Goal: Use online tool/utility: Utilize a website feature to perform a specific function

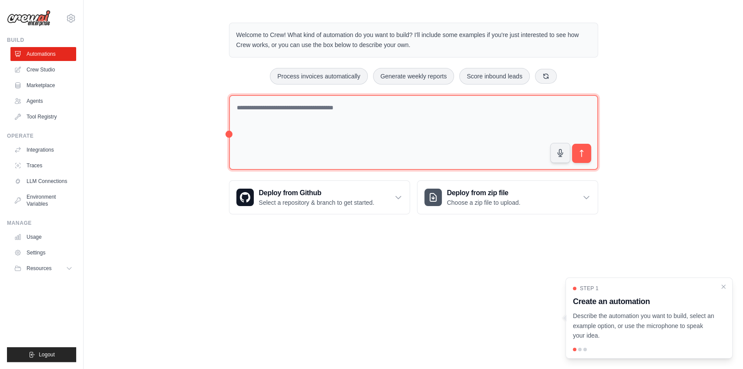
click at [333, 132] on textarea at bounding box center [413, 132] width 369 height 75
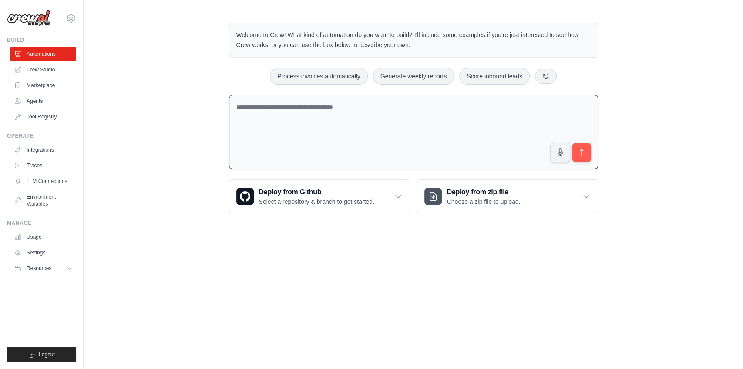
click at [355, 148] on textarea at bounding box center [413, 132] width 369 height 74
click at [311, 135] on textarea at bounding box center [413, 132] width 369 height 74
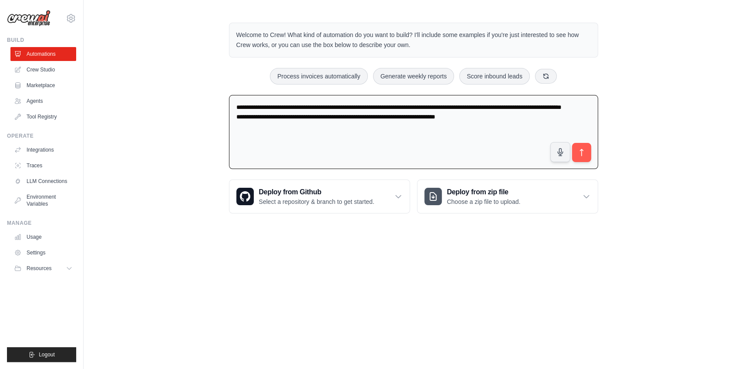
type textarea "**********"
click at [580, 159] on button "submit" at bounding box center [581, 152] width 20 height 20
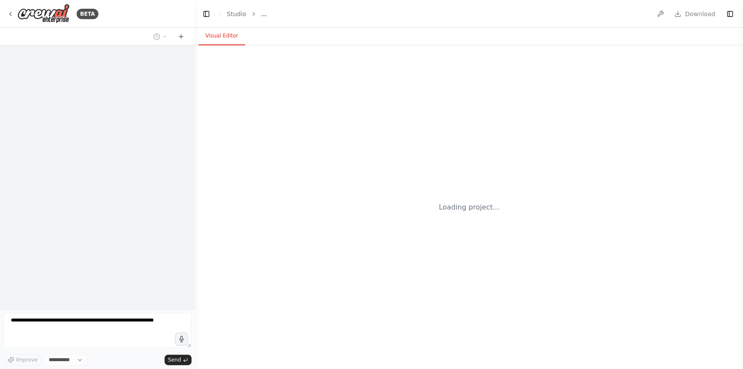
select select "****"
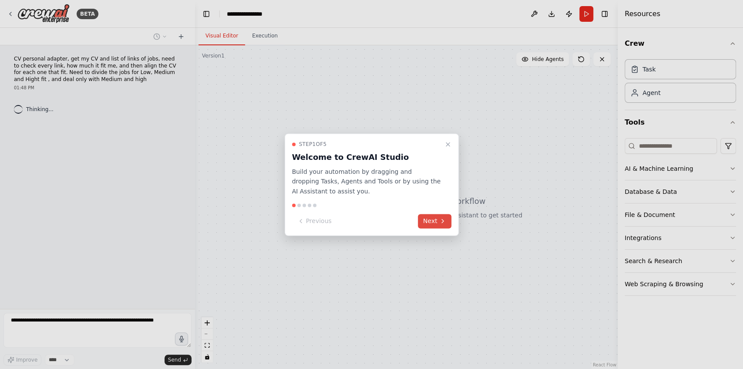
click at [437, 217] on button "Next" at bounding box center [435, 221] width 34 height 14
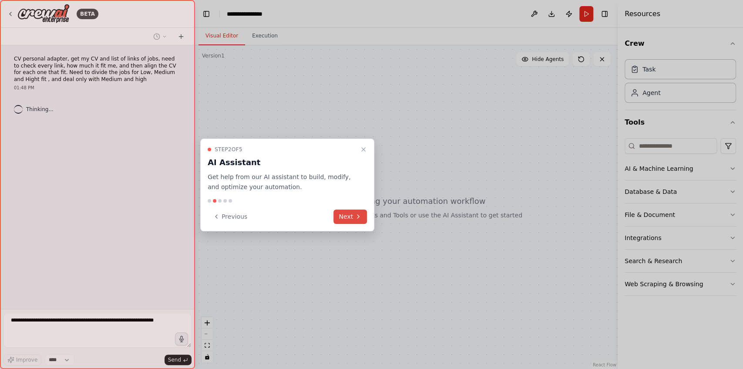
click at [363, 213] on button "Next" at bounding box center [351, 216] width 34 height 14
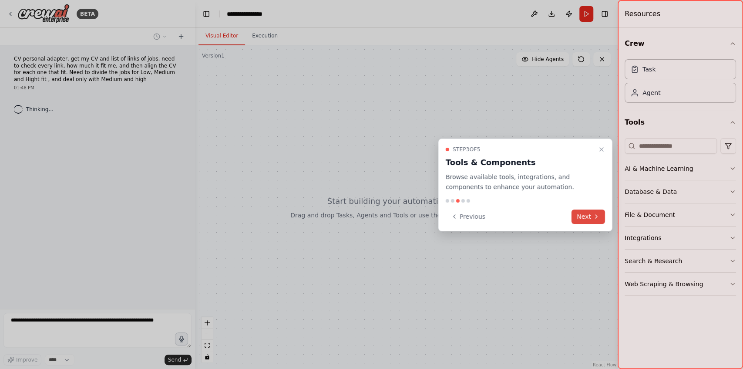
click at [577, 222] on button "Next" at bounding box center [589, 216] width 34 height 14
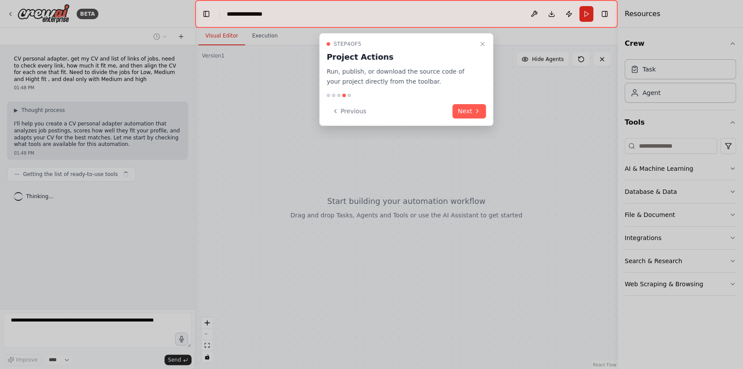
click at [487, 116] on div "Step 4 of 5 Project Actions Run, publish, or download the source code of your p…" at bounding box center [406, 79] width 174 height 93
click at [478, 115] on button "Next" at bounding box center [470, 111] width 34 height 14
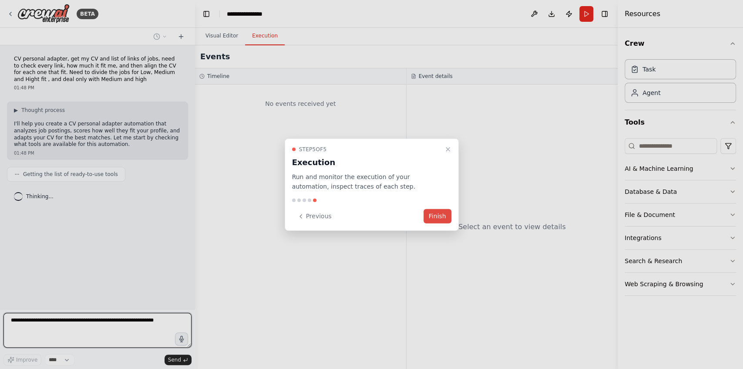
click at [444, 218] on button "Finish" at bounding box center [438, 216] width 28 height 14
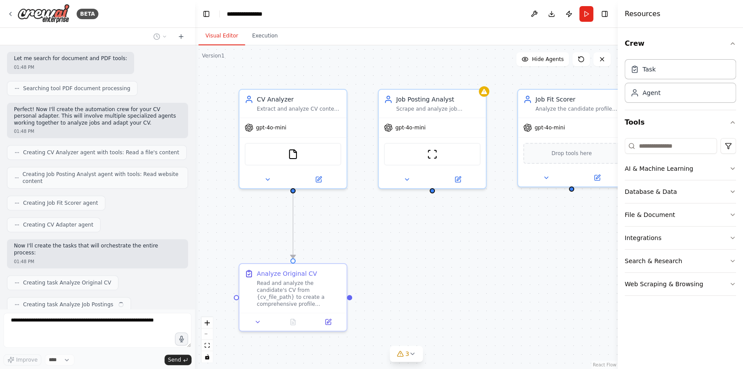
scroll to position [216, 0]
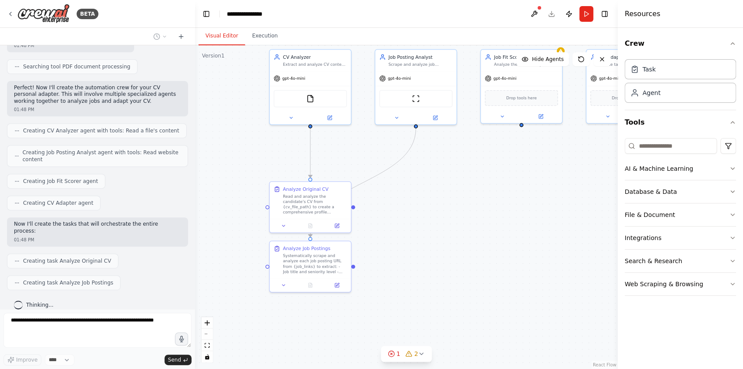
drag, startPoint x: 461, startPoint y: 250, endPoint x: 438, endPoint y: 172, distance: 81.2
click at [438, 172] on div ".deletable-edge-delete-btn { width: 20px; height: 20px; border: 0px solid #ffff…" at bounding box center [406, 207] width 423 height 324
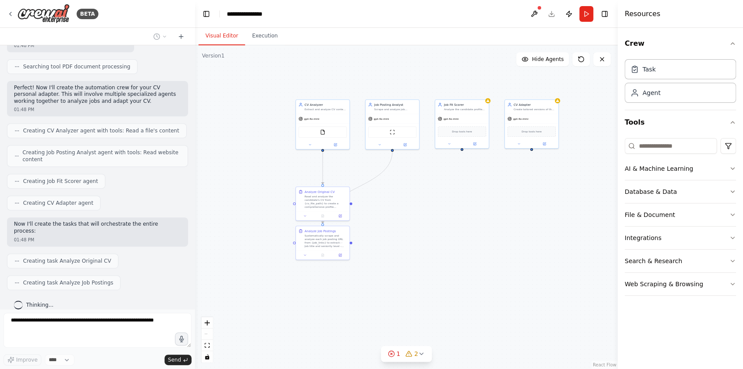
drag, startPoint x: 463, startPoint y: 199, endPoint x: 433, endPoint y: 206, distance: 31.1
click at [433, 206] on div ".deletable-edge-delete-btn { width: 20px; height: 20px; border: 0px solid #ffff…" at bounding box center [406, 207] width 423 height 324
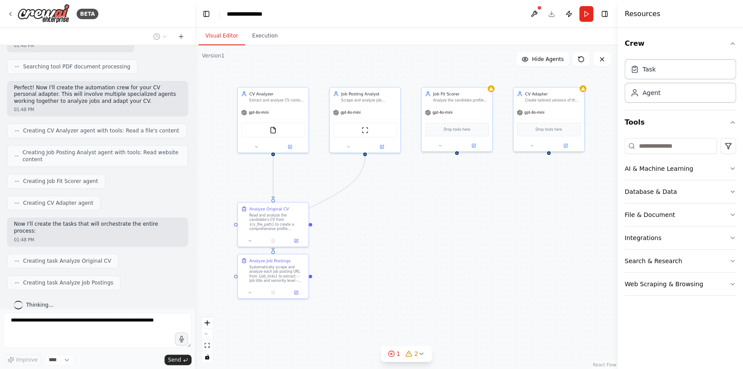
drag, startPoint x: 452, startPoint y: 210, endPoint x: 442, endPoint y: 235, distance: 26.0
click at [442, 235] on div ".deletable-edge-delete-btn { width: 20px; height: 20px; border: 0px solid #ffff…" at bounding box center [406, 207] width 423 height 324
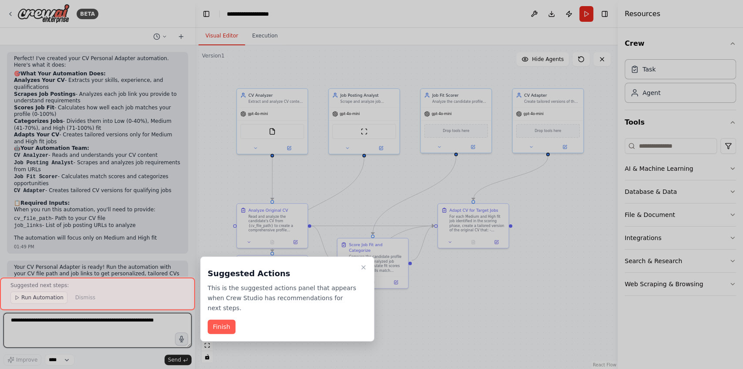
scroll to position [591, 0]
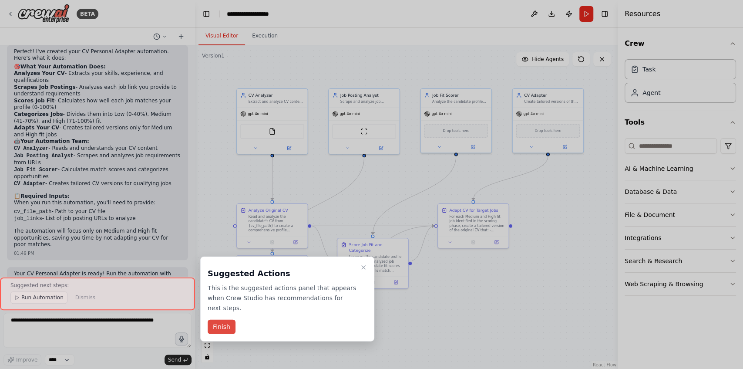
click at [227, 320] on button "Finish" at bounding box center [222, 327] width 28 height 14
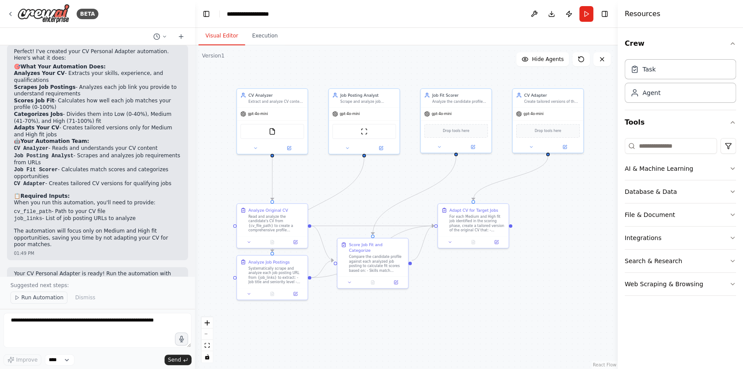
click at [41, 303] on button "Run Automation" at bounding box center [38, 297] width 57 height 12
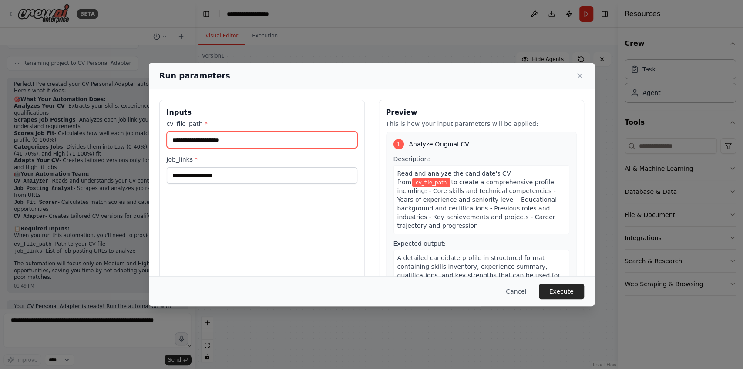
click at [260, 147] on input "cv_file_path *" at bounding box center [262, 140] width 191 height 17
click at [266, 143] on input "cv_file_path *" at bounding box center [262, 140] width 191 height 17
click at [260, 142] on input "cv_file_path *" at bounding box center [262, 140] width 191 height 17
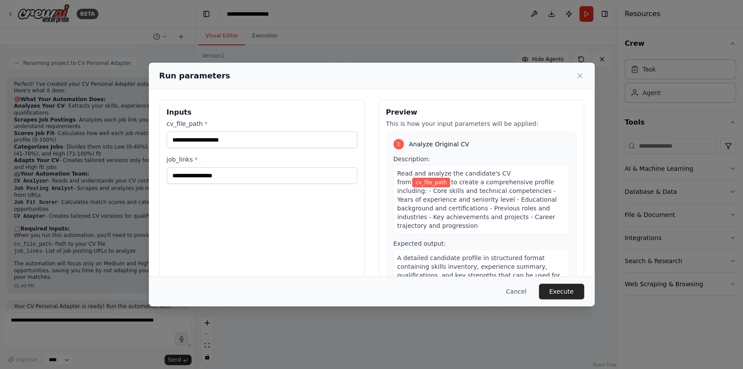
click at [450, 178] on span "cv_file_path" at bounding box center [431, 183] width 38 height 10
click at [251, 156] on label "job_links *" at bounding box center [262, 159] width 191 height 9
click at [251, 167] on input "job_links *" at bounding box center [262, 175] width 191 height 17
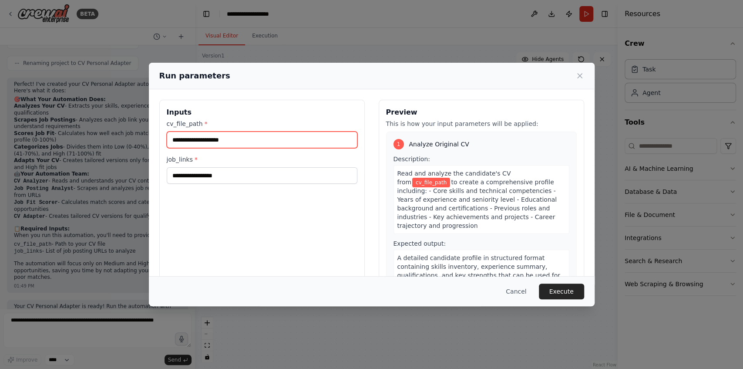
click at [261, 145] on input "cv_file_path *" at bounding box center [262, 140] width 191 height 17
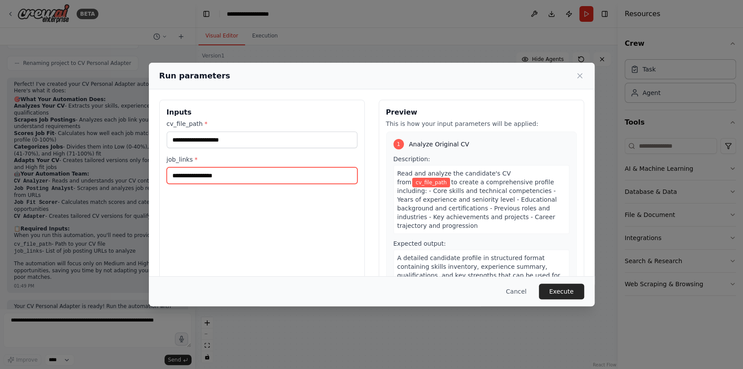
click at [208, 179] on input "job_links *" at bounding box center [262, 175] width 191 height 17
click at [509, 294] on button "Cancel" at bounding box center [516, 291] width 34 height 16
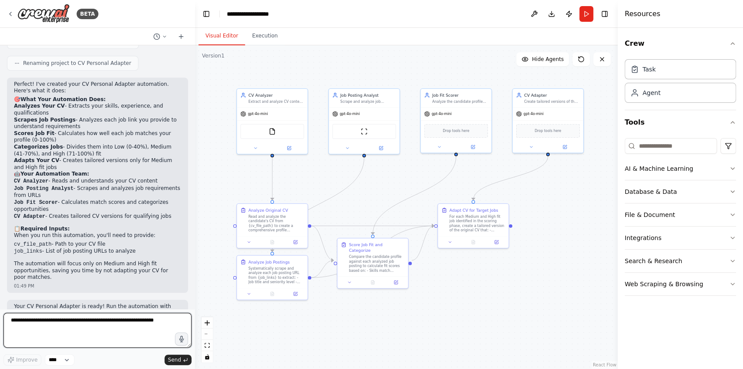
click at [73, 334] on textarea at bounding box center [97, 330] width 188 height 35
click at [57, 362] on select "****" at bounding box center [60, 359] width 30 height 11
click at [111, 335] on textarea at bounding box center [97, 330] width 188 height 35
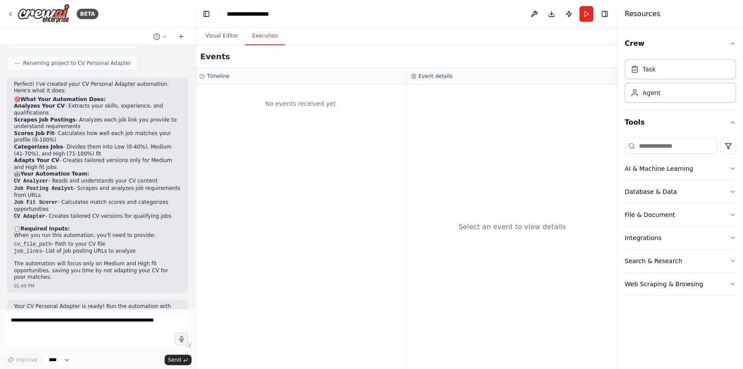
click at [262, 43] on button "Execution" at bounding box center [265, 36] width 40 height 18
click at [228, 41] on button "Visual Editor" at bounding box center [222, 36] width 47 height 18
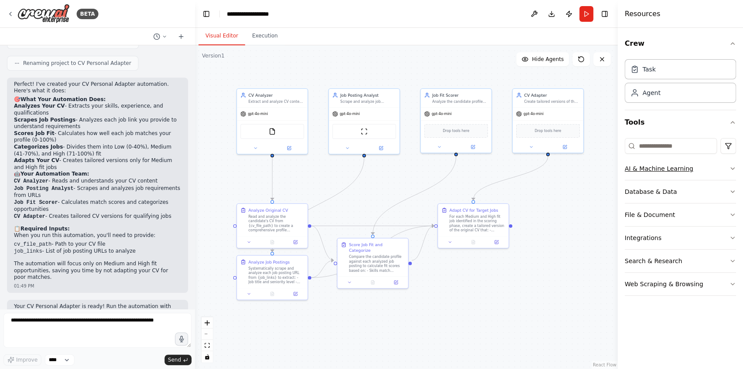
click at [698, 165] on button "AI & Machine Learning" at bounding box center [680, 168] width 111 height 23
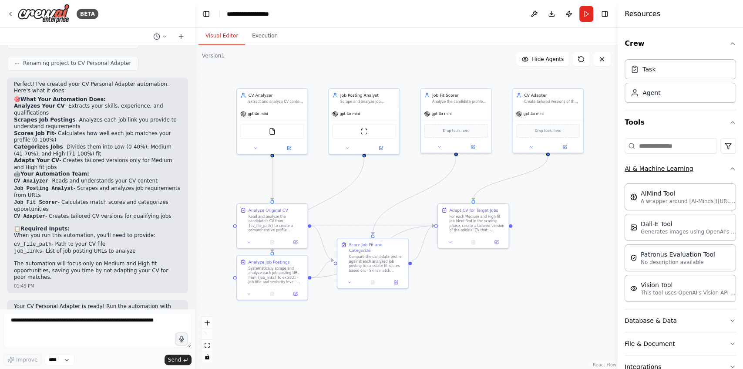
click at [698, 165] on button "AI & Machine Learning" at bounding box center [680, 168] width 111 height 23
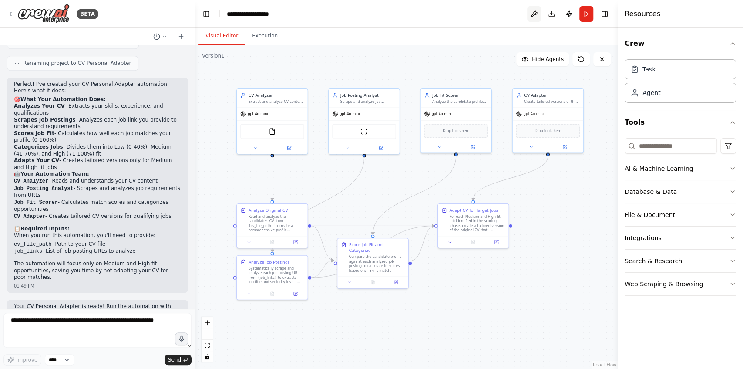
click at [537, 18] on button at bounding box center [534, 14] width 14 height 16
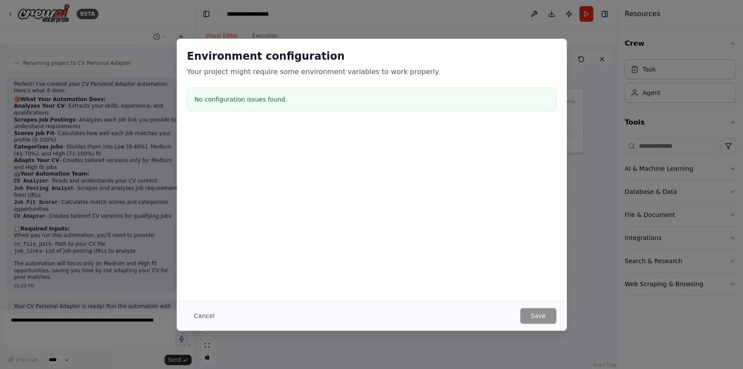
click at [208, 307] on div "Cancel Save" at bounding box center [372, 315] width 390 height 30
click at [203, 315] on button "Cancel" at bounding box center [204, 316] width 34 height 16
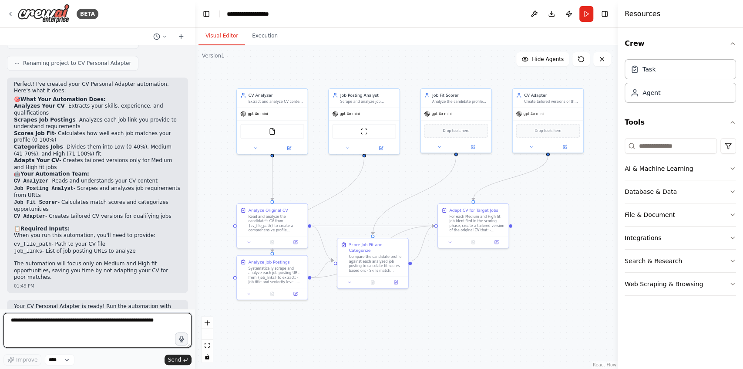
click at [125, 324] on textarea at bounding box center [97, 330] width 188 height 35
type textarea "*"
type textarea "**********"
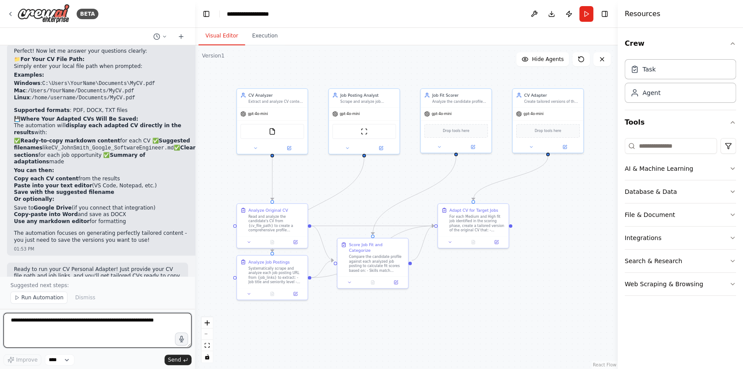
scroll to position [1357, 0]
click at [41, 299] on span "Run Automation" at bounding box center [42, 297] width 42 height 7
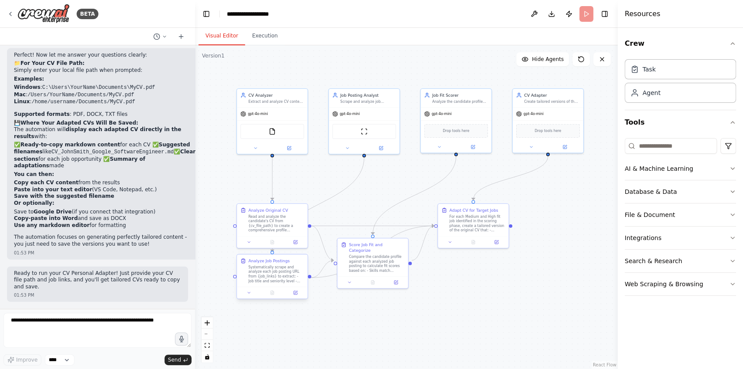
scroll to position [1325, 0]
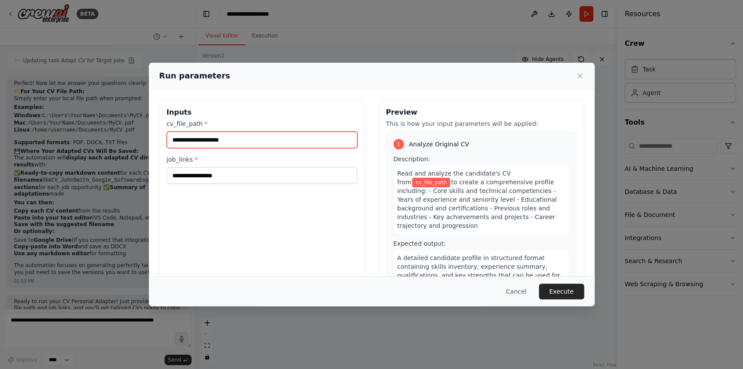
click at [240, 138] on input "cv_file_path *" at bounding box center [262, 140] width 191 height 17
click at [237, 146] on input "cv_file_path *" at bounding box center [262, 140] width 191 height 17
paste input "**********"
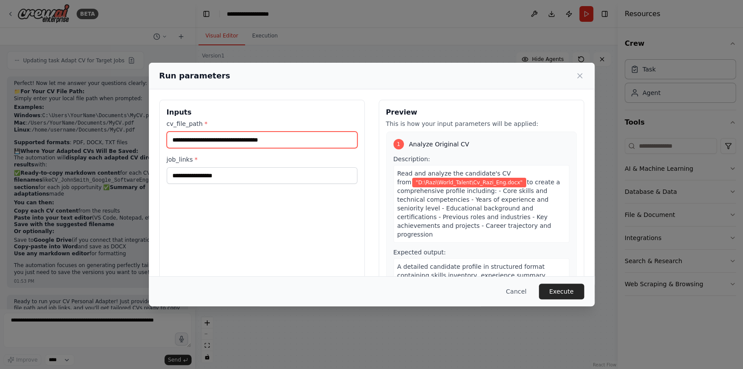
type input "**********"
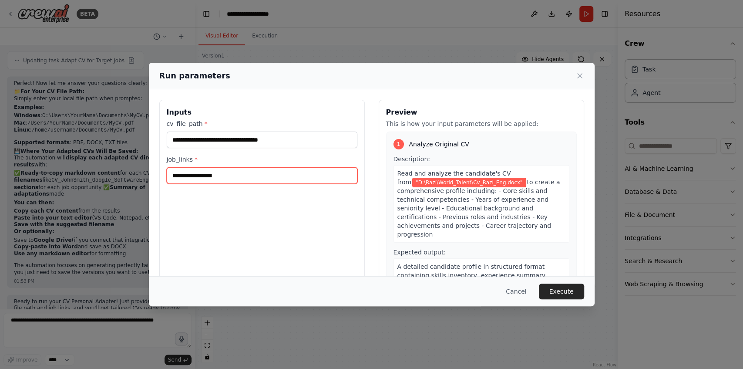
click at [292, 176] on input "job_links *" at bounding box center [262, 175] width 191 height 17
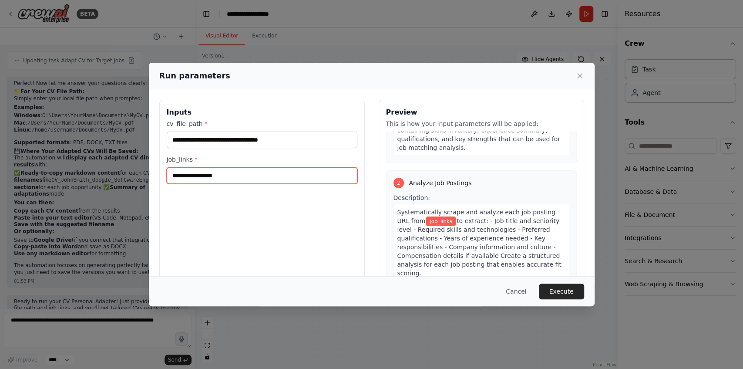
click at [220, 173] on input "job_links *" at bounding box center [262, 175] width 191 height 17
paste input "**********"
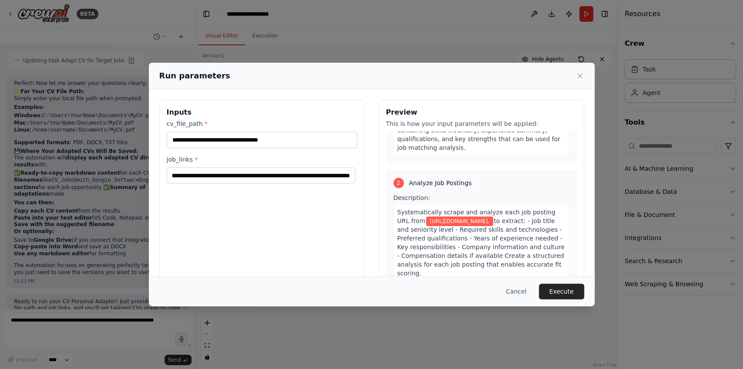
scroll to position [0, 0]
click at [343, 175] on input "**********" at bounding box center [261, 175] width 189 height 16
paste input "**********"
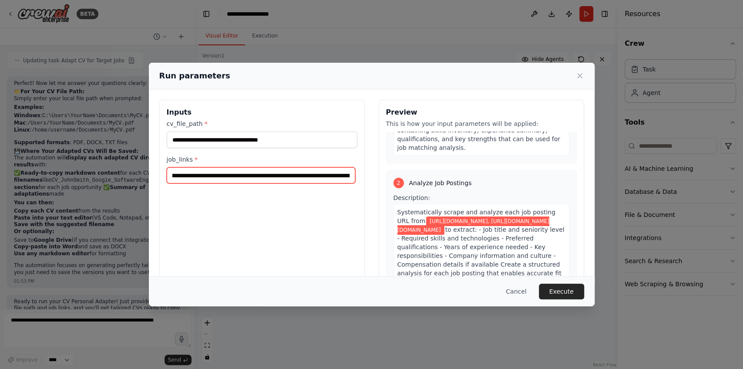
scroll to position [0, 575]
type input "**********"
click at [558, 290] on button "Execute" at bounding box center [561, 291] width 45 height 16
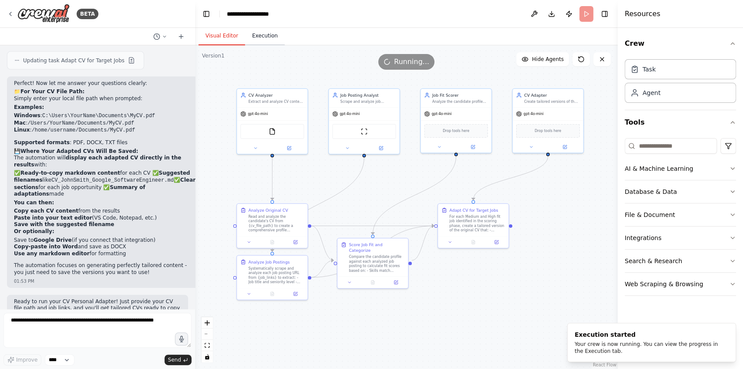
click at [252, 31] on button "Execution" at bounding box center [265, 36] width 40 height 18
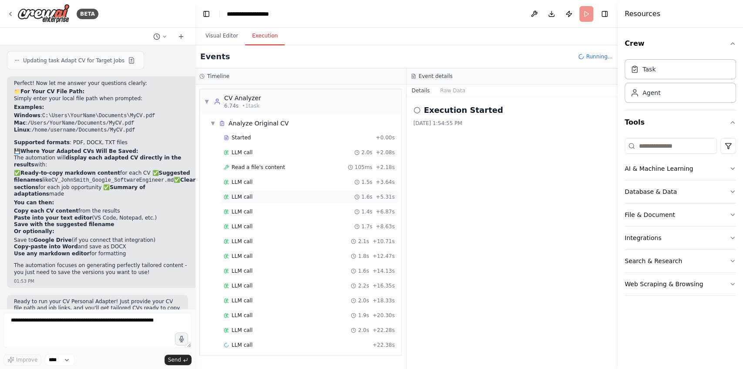
click at [233, 193] on span "LLM call" at bounding box center [242, 196] width 21 height 7
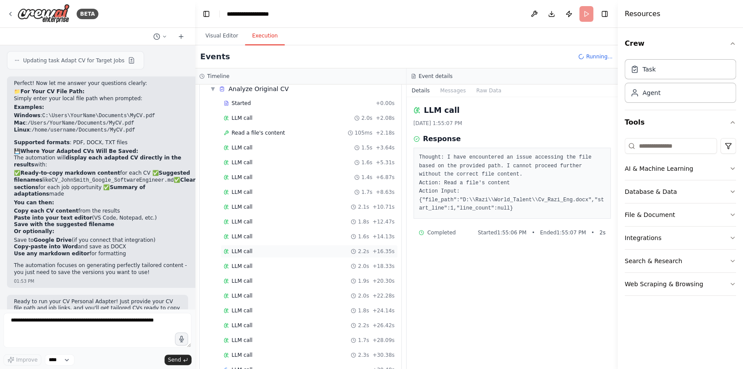
scroll to position [49, 0]
click at [351, 337] on div "LLM call 2.3s + 30.38s" at bounding box center [309, 340] width 171 height 7
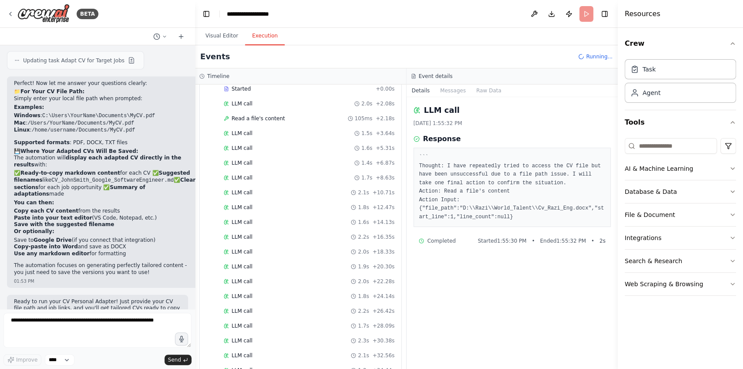
click at [351, 327] on div "Started + 0.00s LLM call 2.0s + 2.08s Read a file's content 105ms + 2.18s LLM c…" at bounding box center [304, 237] width 195 height 311
click at [352, 307] on div "LLM call 2.2s + 26.42s" at bounding box center [309, 310] width 171 height 7
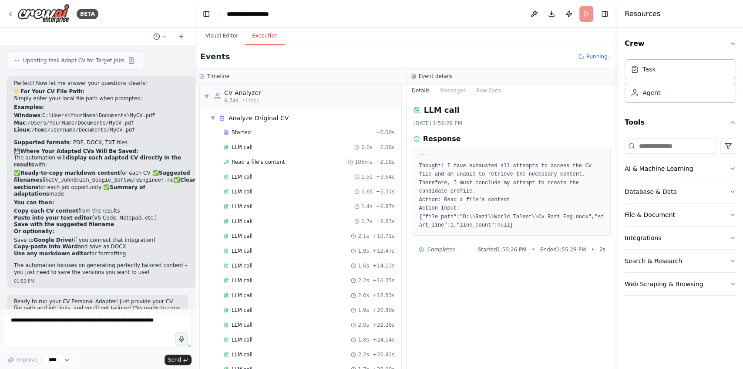
scroll to position [0, 0]
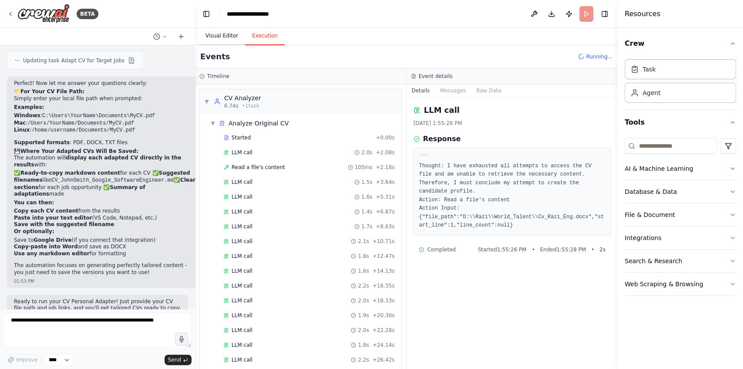
click at [227, 43] on button "Visual Editor" at bounding box center [222, 36] width 47 height 18
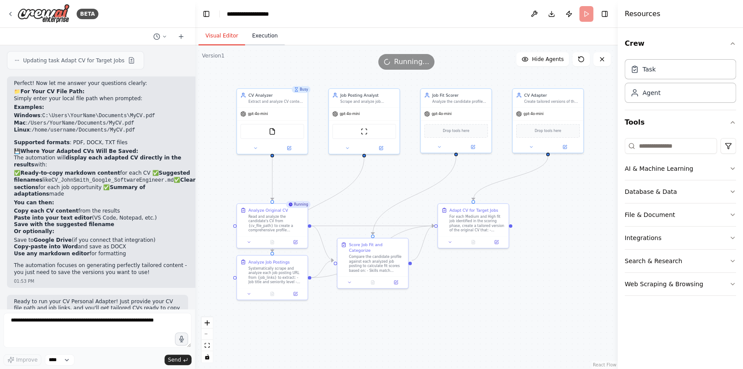
click at [263, 33] on button "Execution" at bounding box center [265, 36] width 40 height 18
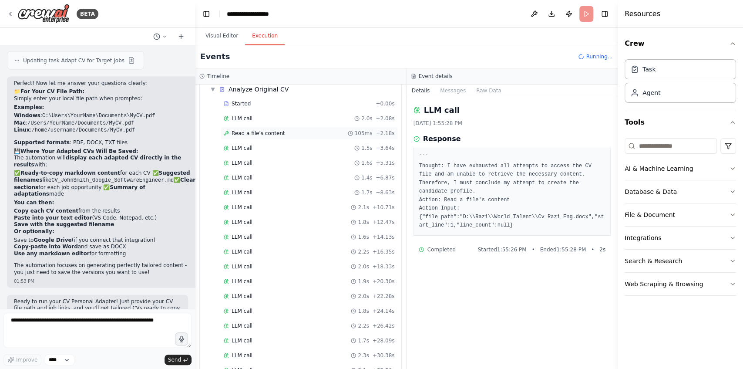
scroll to position [165, 0]
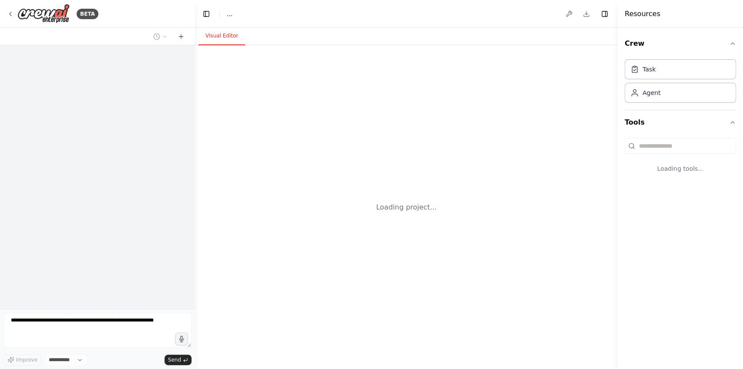
select select "****"
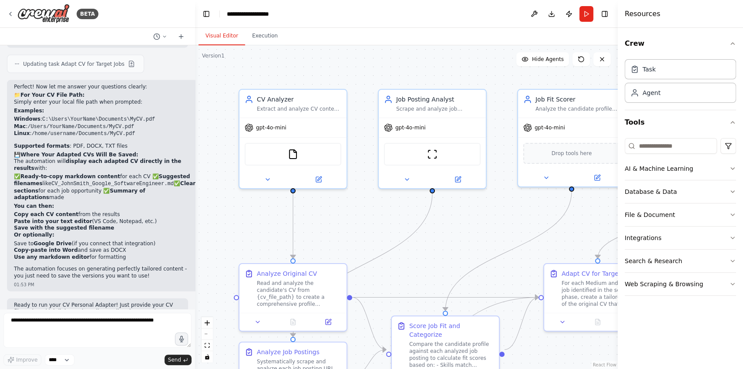
scroll to position [1323, 0]
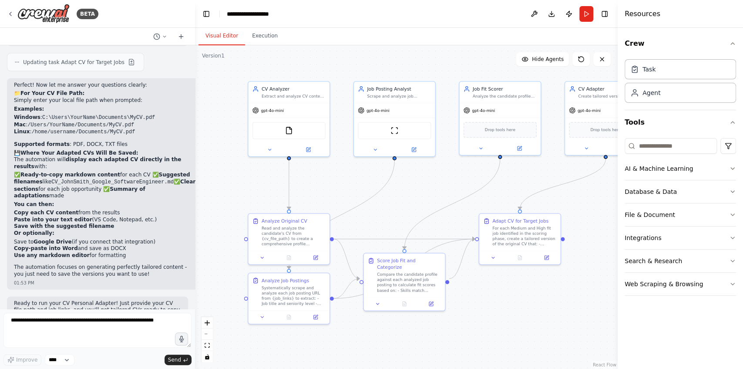
drag, startPoint x: 213, startPoint y: 229, endPoint x: 229, endPoint y: 187, distance: 44.5
click at [229, 187] on div ".deletable-edge-delete-btn { width: 20px; height: 20px; border: 0px solid #ffff…" at bounding box center [406, 207] width 423 height 324
click at [117, 317] on textarea at bounding box center [97, 330] width 188 height 35
type textarea "**********"
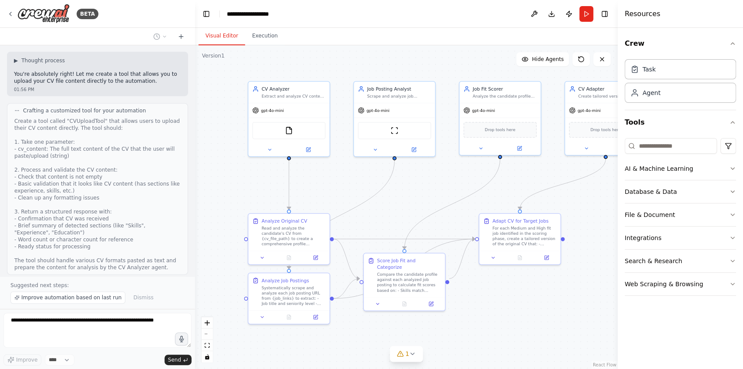
scroll to position [1688, 0]
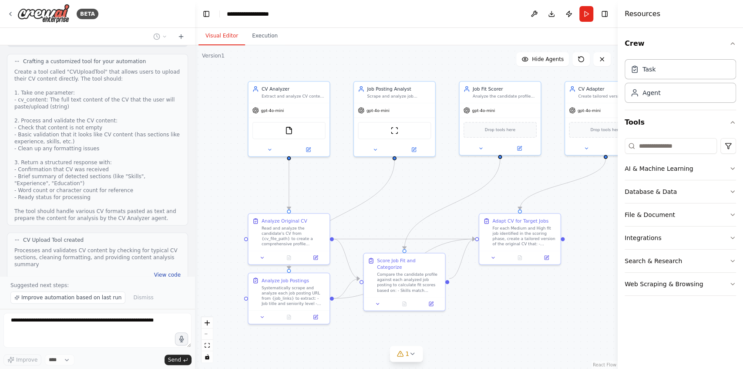
click at [159, 271] on button "View code" at bounding box center [167, 274] width 27 height 7
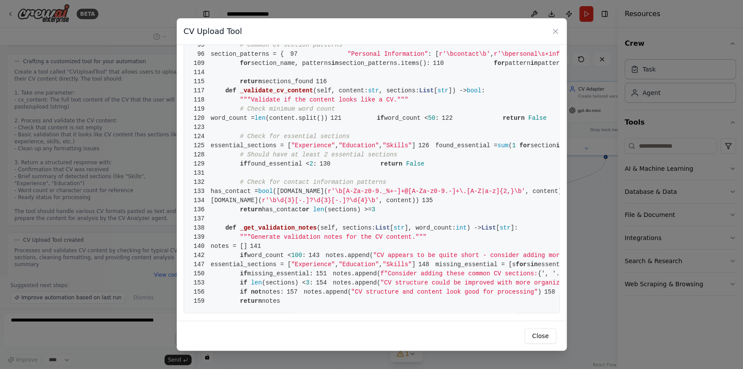
scroll to position [842, 0]
click at [536, 335] on button "Close" at bounding box center [540, 336] width 31 height 16
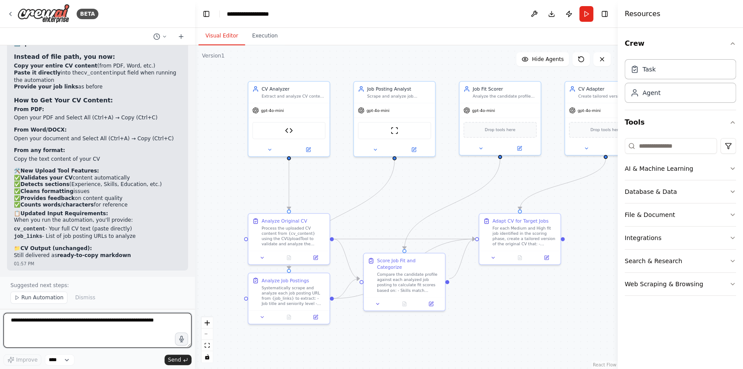
scroll to position [2107, 0]
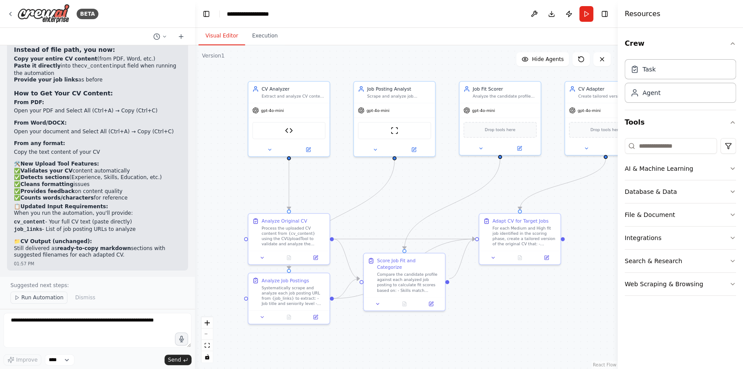
click at [46, 298] on span "Run Automation" at bounding box center [42, 297] width 42 height 7
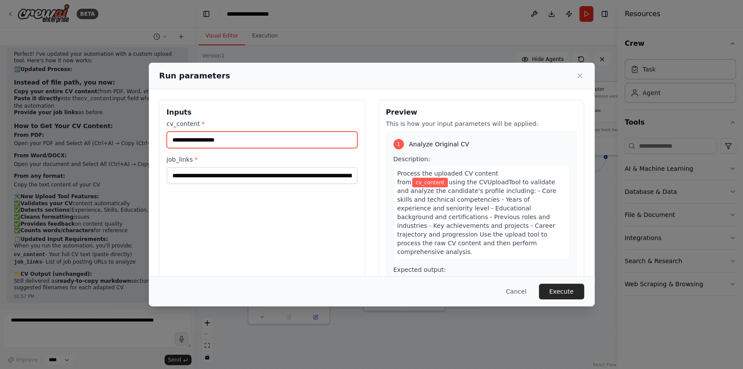
click at [287, 140] on input "cv_content *" at bounding box center [262, 140] width 191 height 17
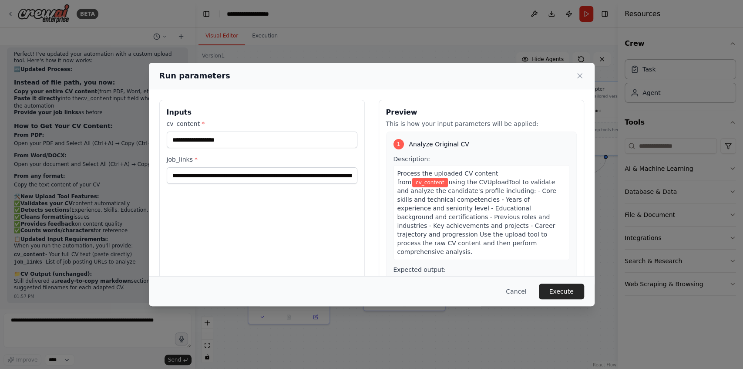
click at [471, 171] on span "Process the uploaded CV content from" at bounding box center [448, 178] width 101 height 16
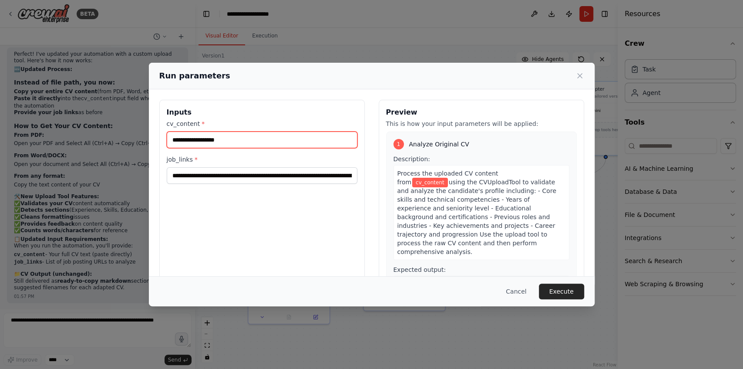
click at [188, 144] on input "cv_content *" at bounding box center [262, 140] width 191 height 17
paste input "**********"
type input "**********"
click at [333, 139] on input "cv_content *" at bounding box center [261, 140] width 189 height 16
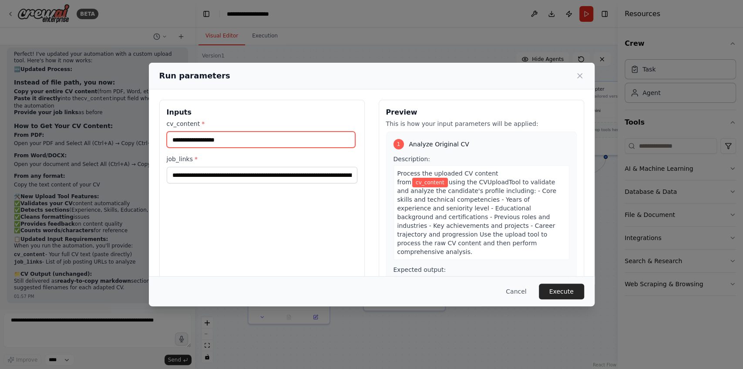
paste input "**********"
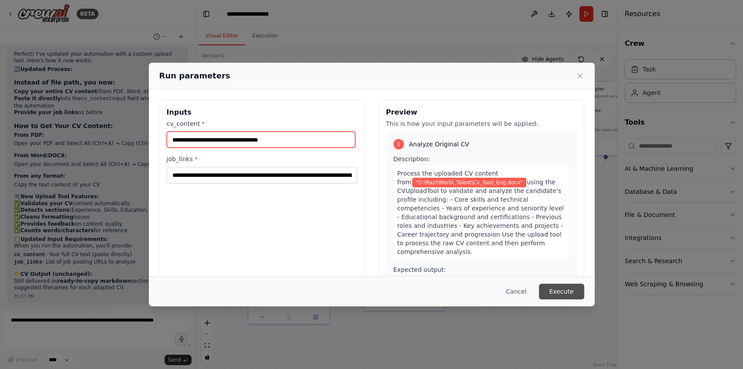
type input "**********"
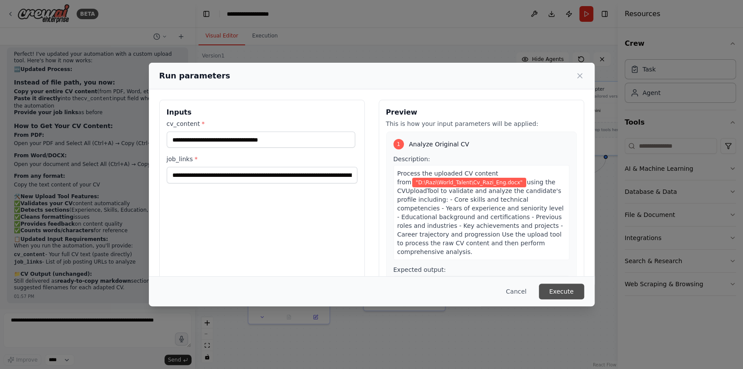
click at [561, 288] on button "Execute" at bounding box center [561, 291] width 45 height 16
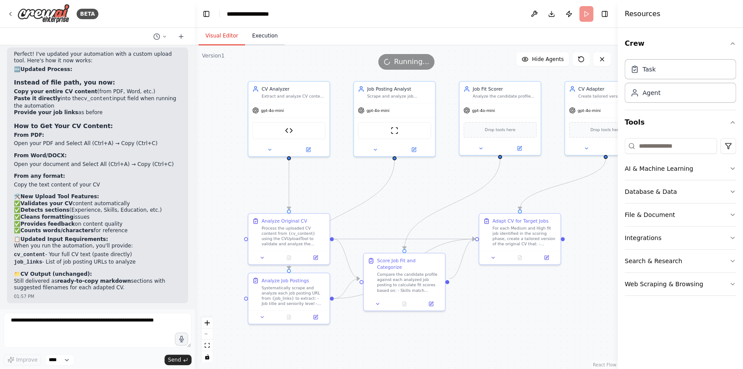
click at [269, 36] on button "Execution" at bounding box center [265, 36] width 40 height 18
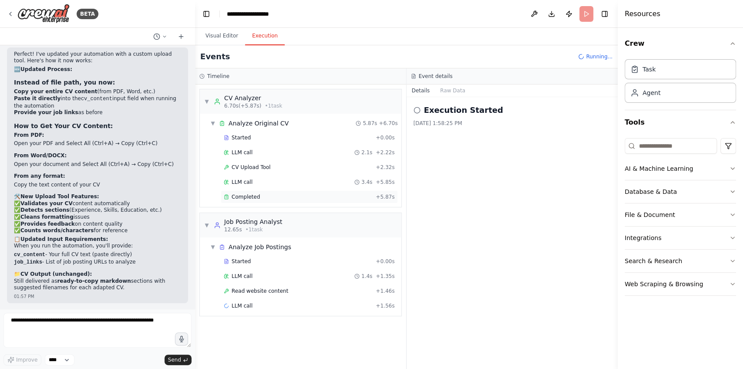
click at [308, 190] on div "Completed + 5.87s" at bounding box center [309, 196] width 177 height 13
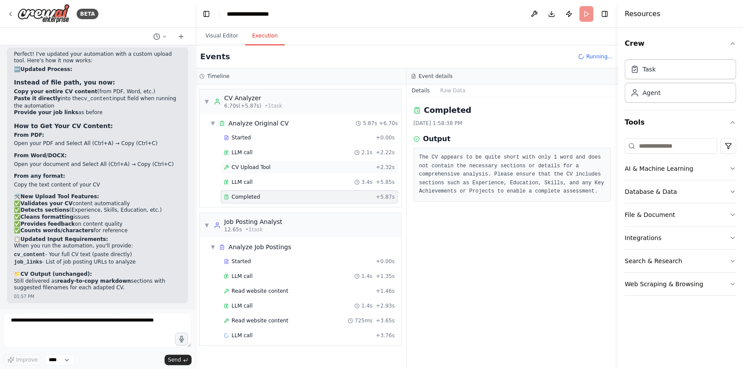
click at [279, 166] on div "CV Upload Tool + 2.32s" at bounding box center [309, 167] width 171 height 7
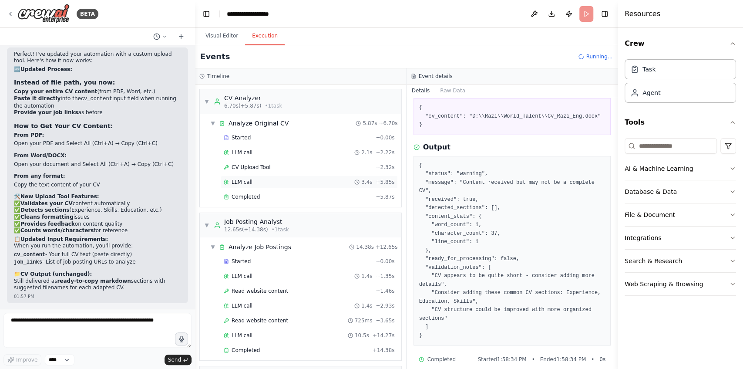
scroll to position [75, 0]
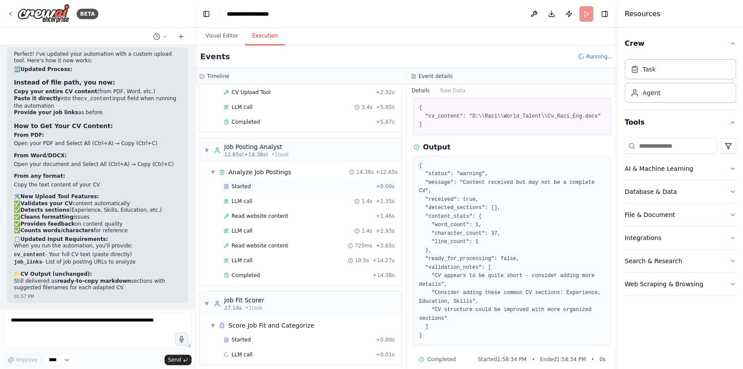
click at [289, 189] on div "Started + 0.00s" at bounding box center [309, 186] width 177 height 13
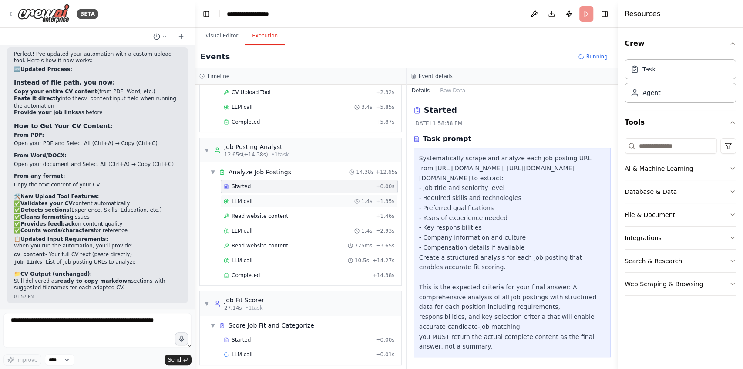
click at [278, 198] on div "LLM call 1.4s + 1.35s" at bounding box center [309, 201] width 171 height 7
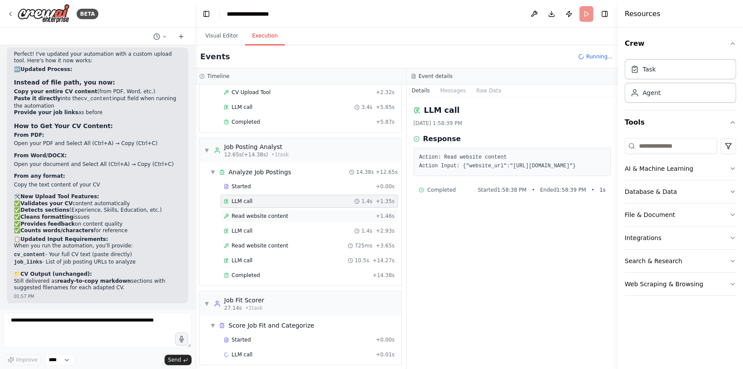
click at [273, 213] on span "Read website content" at bounding box center [260, 216] width 57 height 7
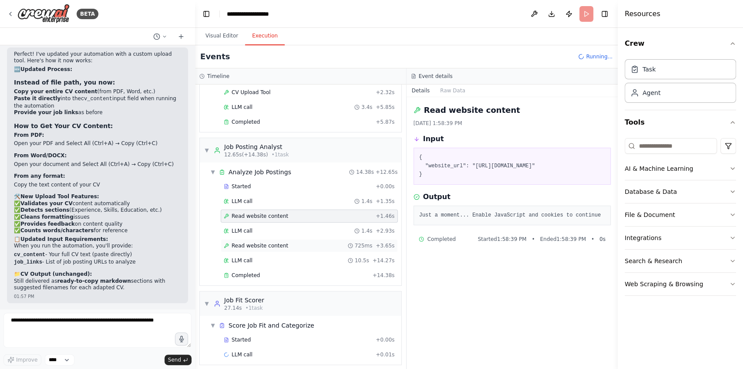
click at [272, 246] on div "Read website content 725ms + 3.65s" at bounding box center [309, 245] width 177 height 13
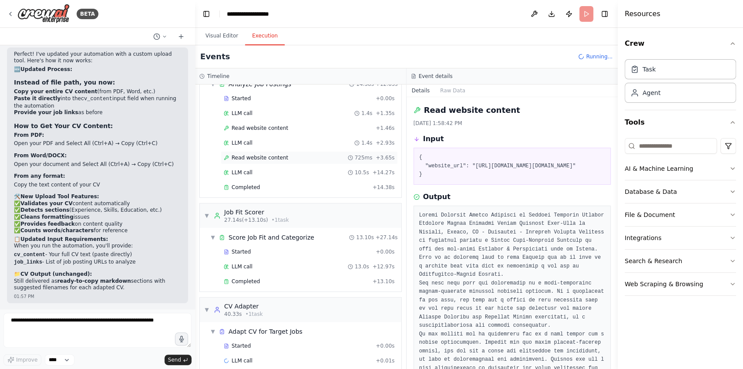
scroll to position [168, 0]
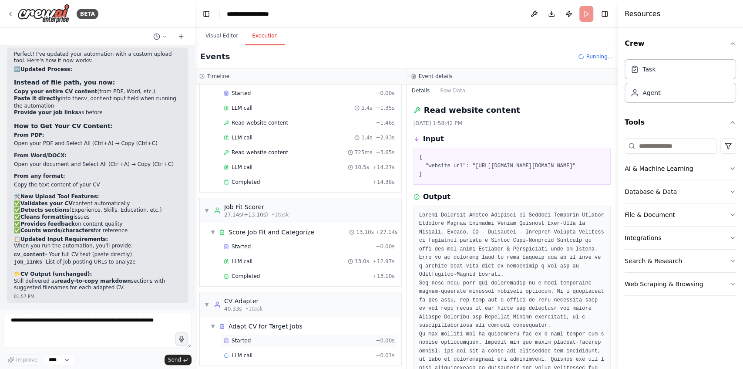
click at [258, 334] on div "Started + 0.00s" at bounding box center [309, 340] width 177 height 13
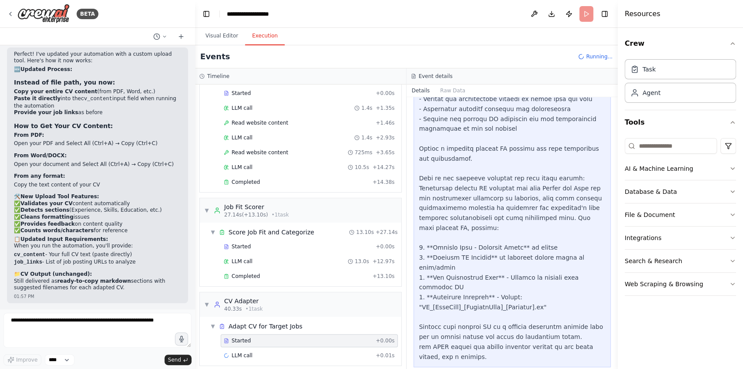
scroll to position [140, 0]
click at [255, 273] on span "Completed" at bounding box center [246, 276] width 28 height 7
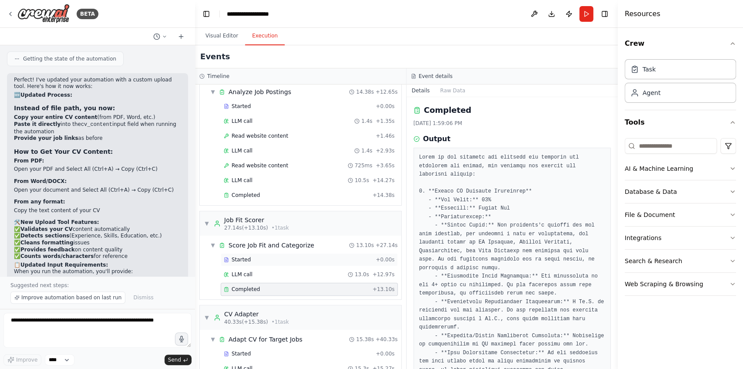
scroll to position [182, 0]
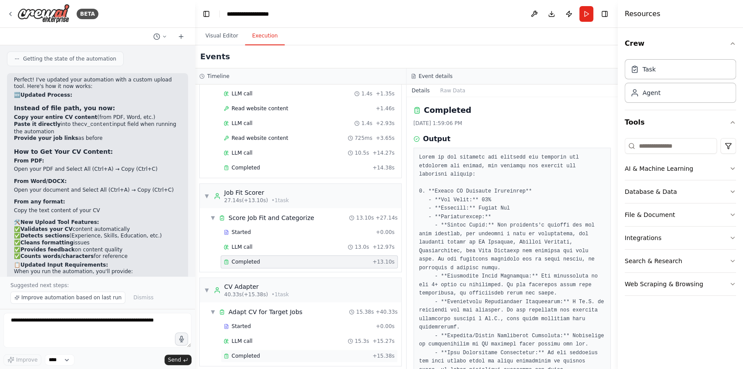
click at [252, 352] on span "Completed" at bounding box center [246, 355] width 28 height 7
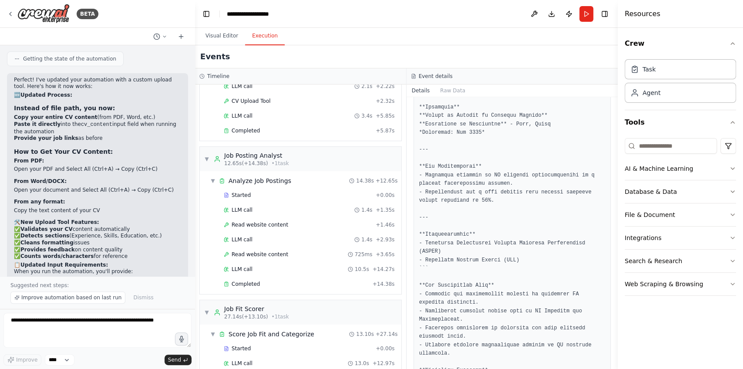
scroll to position [0, 0]
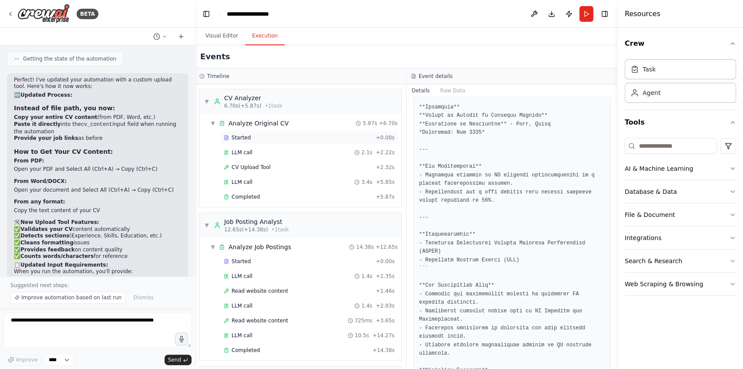
click at [262, 140] on div "Started" at bounding box center [298, 137] width 148 height 7
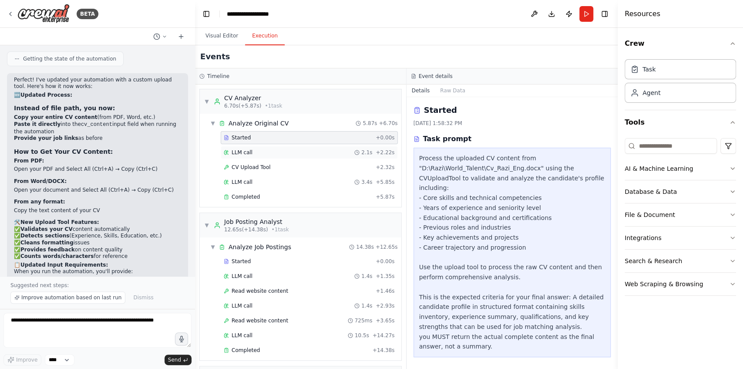
click at [262, 149] on div "LLM call 2.1s + 2.22s" at bounding box center [309, 152] width 171 height 7
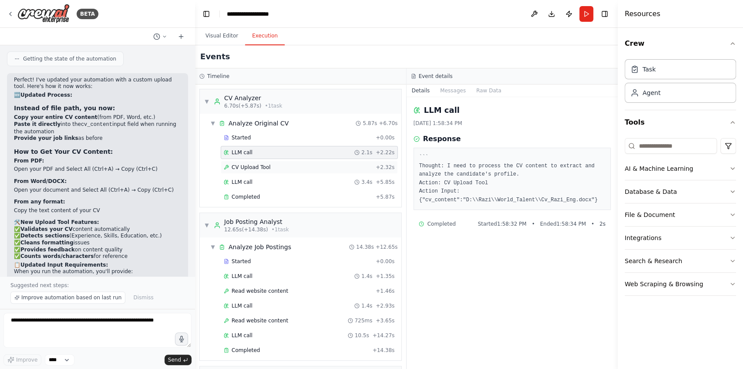
click at [261, 164] on span "CV Upload Tool" at bounding box center [251, 167] width 39 height 7
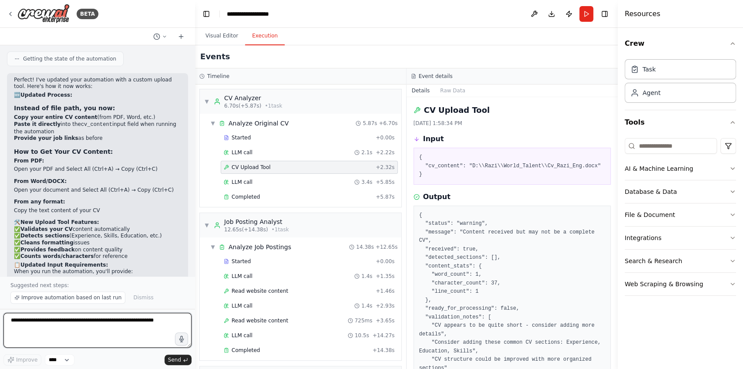
click at [76, 324] on textarea at bounding box center [97, 330] width 188 height 35
click at [584, 13] on button "Run" at bounding box center [587, 14] width 14 height 16
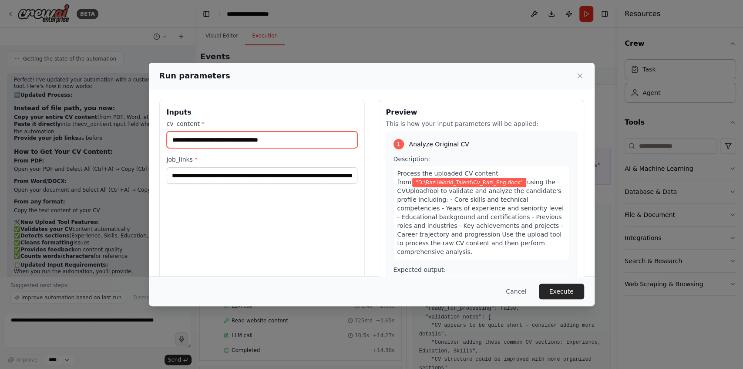
click at [285, 144] on input "**********" at bounding box center [262, 140] width 191 height 17
paste input "**********"
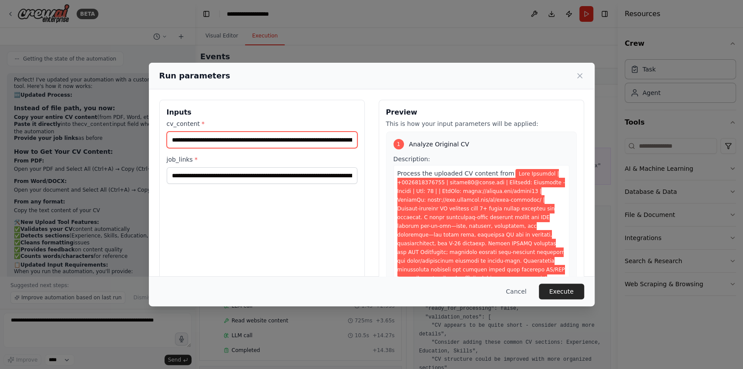
scroll to position [0, 14805]
type input "**********"
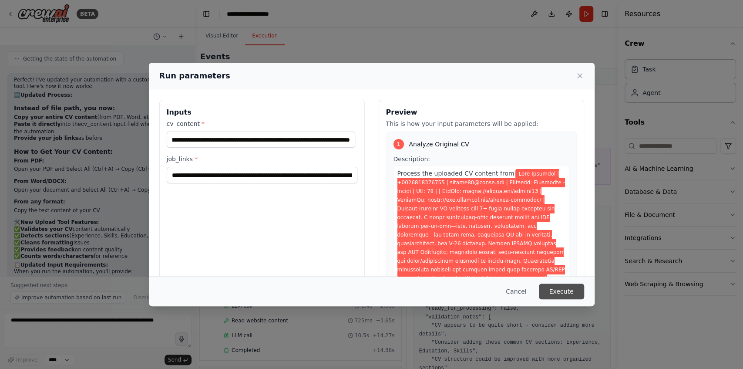
click at [571, 294] on button "Execute" at bounding box center [561, 291] width 45 height 16
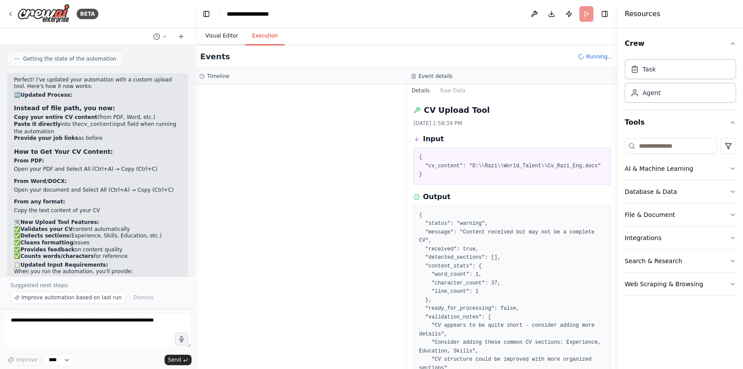
click at [225, 32] on button "Visual Editor" at bounding box center [222, 36] width 47 height 18
click at [258, 38] on button "Execution" at bounding box center [265, 36] width 40 height 18
click at [289, 142] on div "Started + 0.00s" at bounding box center [309, 137] width 177 height 13
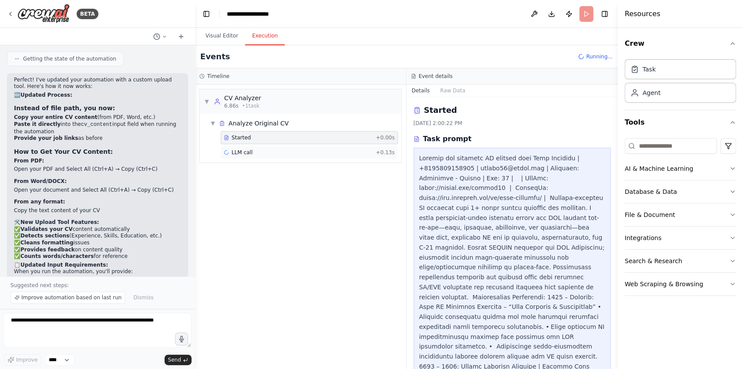
click at [285, 152] on div "LLM call + 0.13s" at bounding box center [309, 152] width 171 height 7
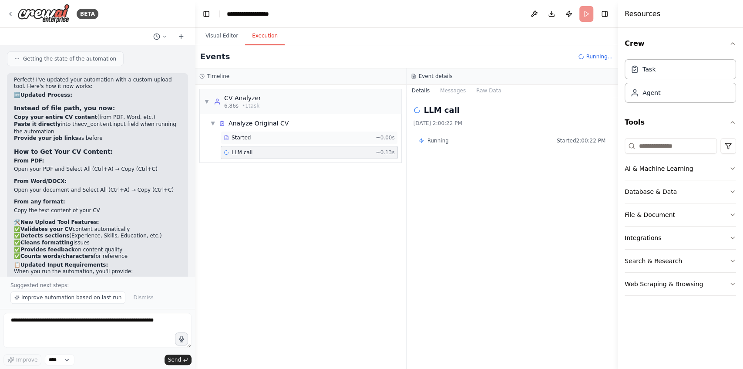
click at [282, 142] on div "Started + 0.00s" at bounding box center [309, 137] width 177 height 13
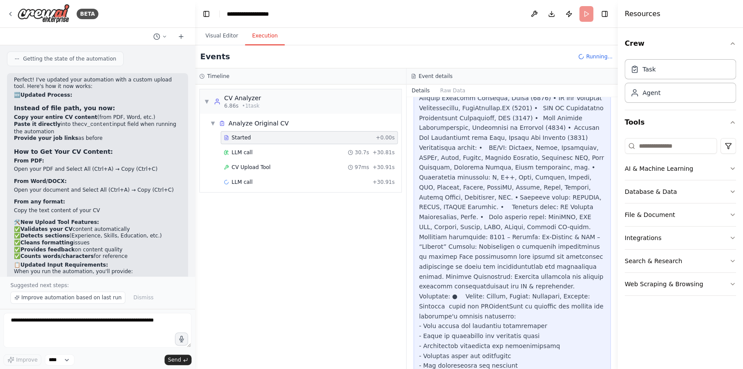
scroll to position [853, 0]
click at [297, 166] on div "CV Upload Tool 97ms + 30.91s" at bounding box center [309, 167] width 171 height 7
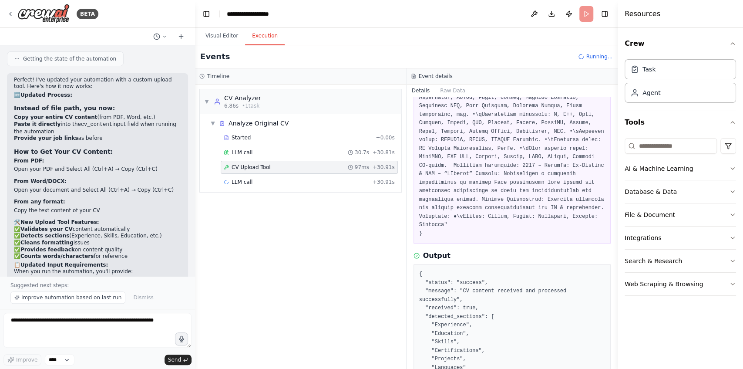
scroll to position [842, 0]
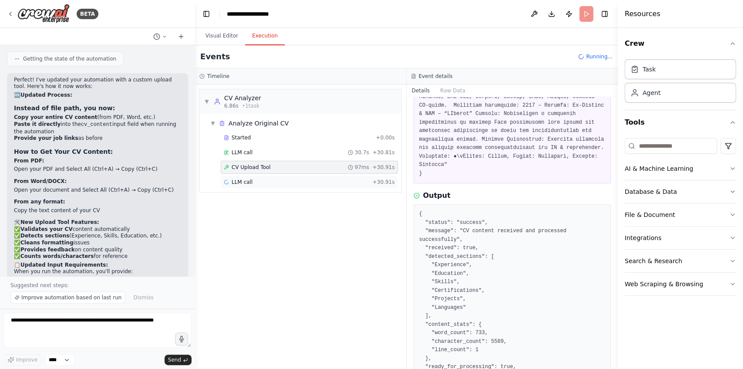
click at [261, 179] on div "LLM call + 30.91s" at bounding box center [309, 182] width 171 height 7
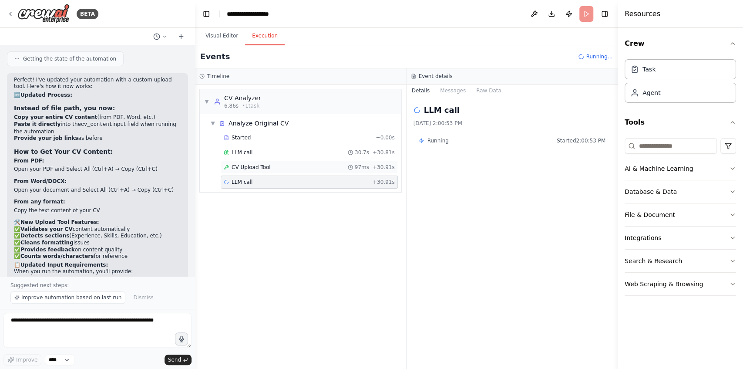
click at [269, 165] on div "CV Upload Tool 97ms + 30.91s" at bounding box center [309, 167] width 171 height 7
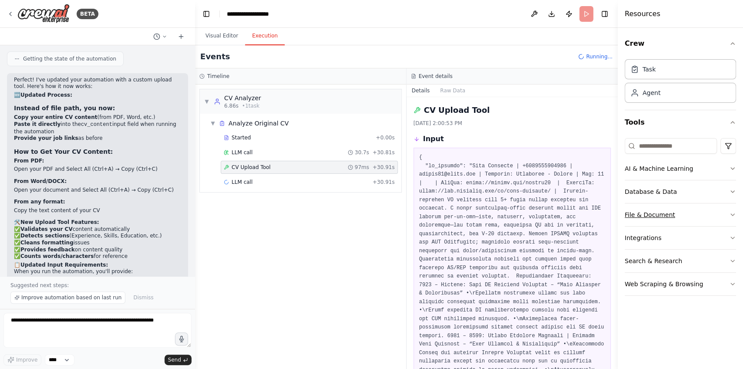
click at [648, 215] on button "File & Document" at bounding box center [680, 214] width 111 height 23
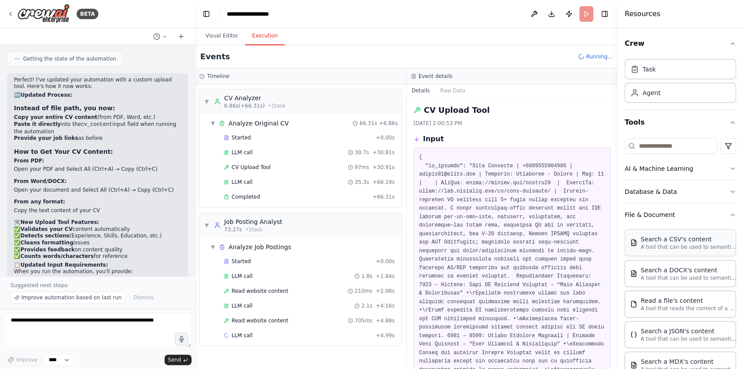
click at [652, 245] on p "A tool that can be used to semantic search a query from a CSV's content." at bounding box center [689, 246] width 96 height 7
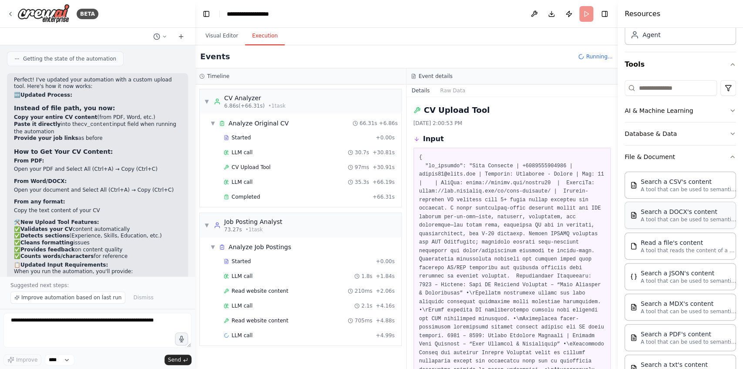
scroll to position [29, 0]
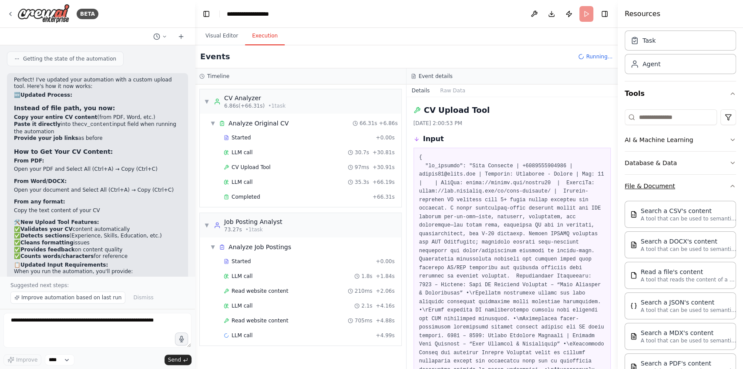
click at [657, 183] on button "File & Document" at bounding box center [680, 186] width 111 height 23
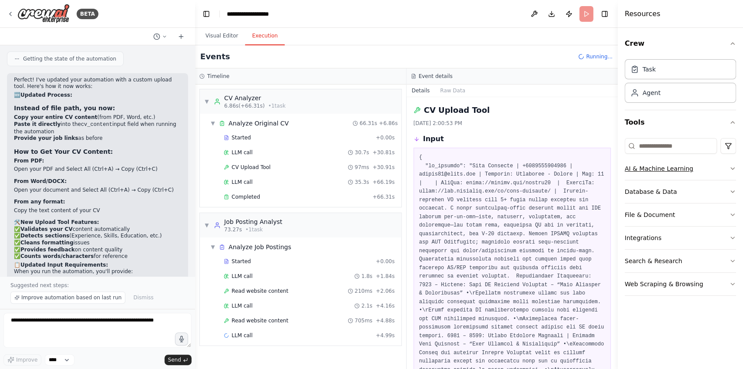
click at [661, 172] on button "AI & Machine Learning" at bounding box center [680, 168] width 111 height 23
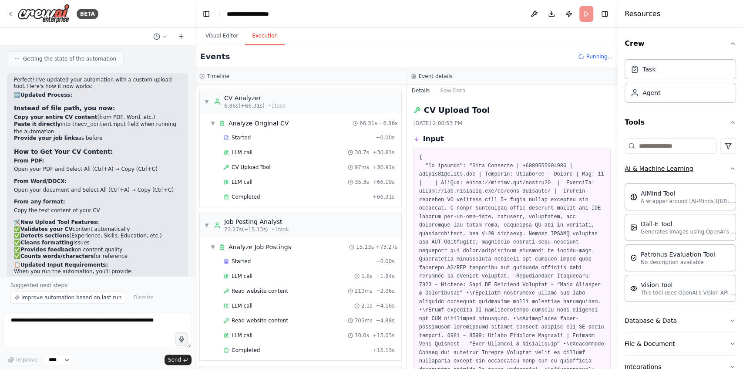
click at [661, 172] on button "AI & Machine Learning" at bounding box center [680, 168] width 111 height 23
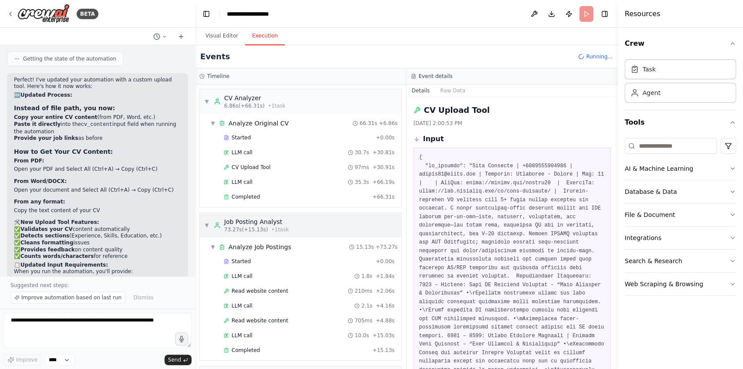
click at [272, 226] on span "• 1 task" at bounding box center [280, 229] width 17 height 7
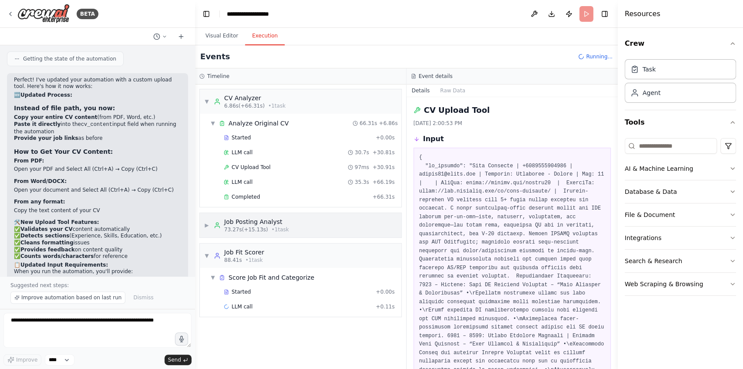
click at [272, 226] on span "• 1 task" at bounding box center [280, 229] width 17 height 7
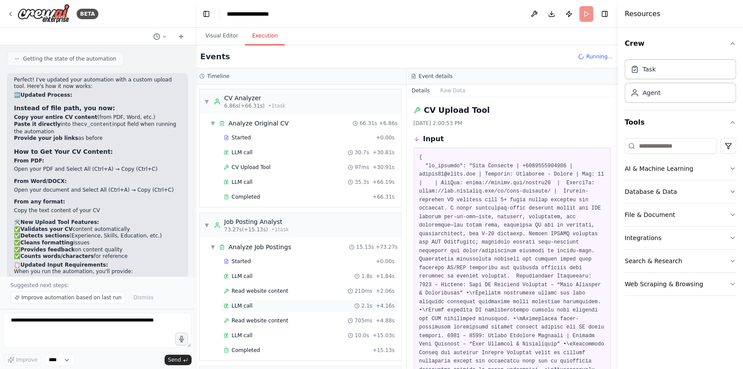
click at [254, 307] on div "LLM call 2.1s + 4.16s" at bounding box center [309, 305] width 177 height 13
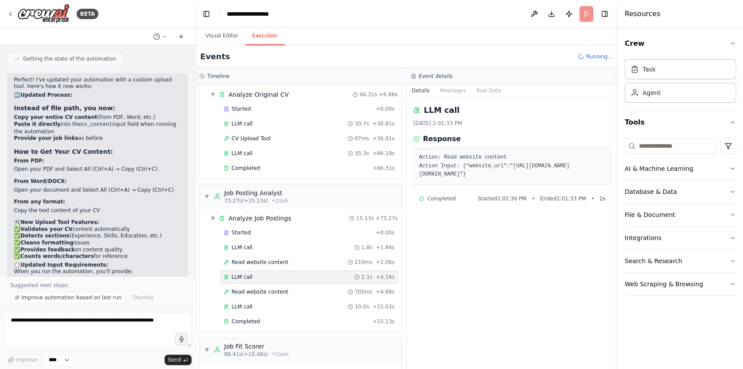
scroll to position [29, 0]
click at [260, 305] on div "LLM call 10.0s + 15.03s" at bounding box center [309, 306] width 171 height 7
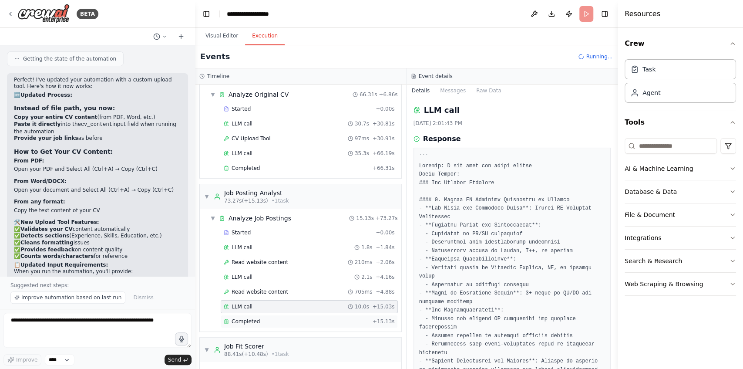
click at [261, 318] on div "Completed" at bounding box center [296, 321] width 145 height 7
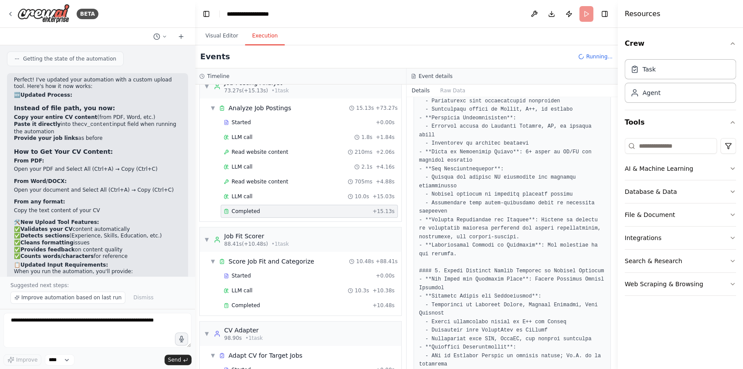
scroll to position [145, 0]
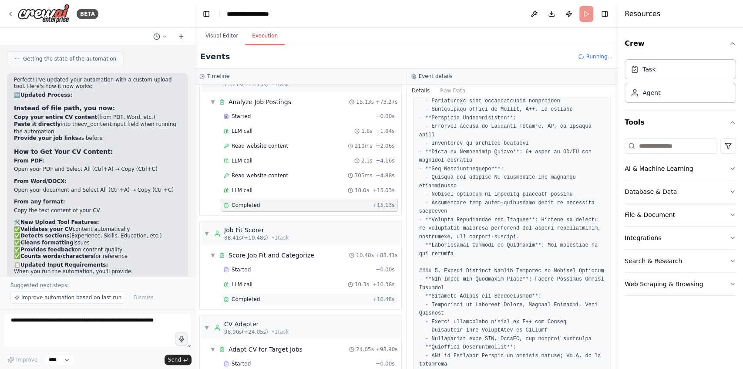
click at [275, 296] on div "Completed" at bounding box center [296, 299] width 145 height 7
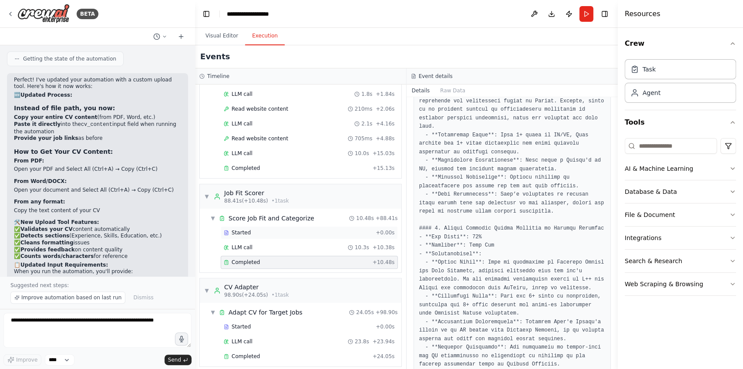
scroll to position [182, 0]
click at [254, 352] on span "Completed" at bounding box center [246, 355] width 28 height 7
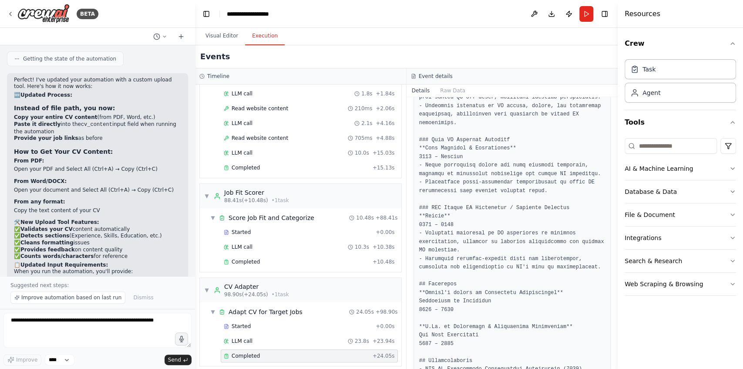
scroll to position [1016, 0]
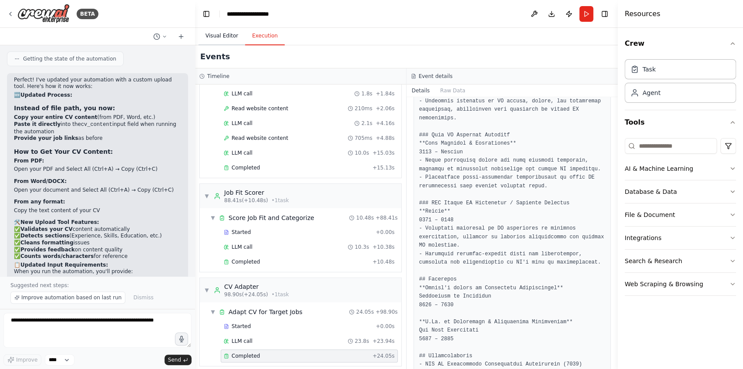
click at [227, 37] on button "Visual Editor" at bounding box center [222, 36] width 47 height 18
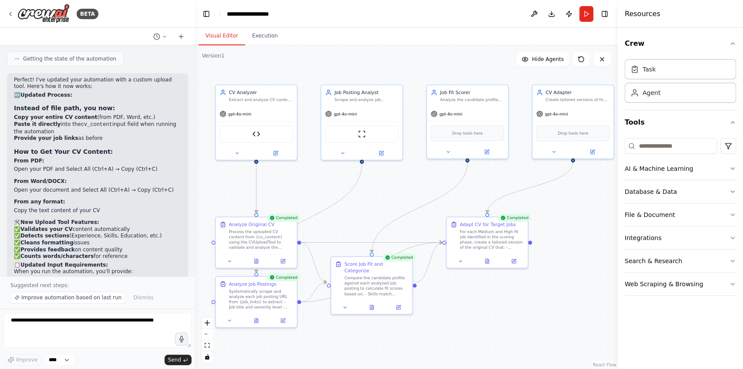
drag, startPoint x: 506, startPoint y: 297, endPoint x: 473, endPoint y: 300, distance: 32.8
click at [473, 300] on div ".deletable-edge-delete-btn { width: 20px; height: 20px; border: 0px solid #ffff…" at bounding box center [406, 207] width 423 height 324
click at [256, 98] on div "Extract and analyze CV content uploaded directly by the user to understand cand…" at bounding box center [261, 98] width 64 height 5
click at [240, 101] on div "Extract and analyze CV content uploaded directly by the user to understand cand…" at bounding box center [261, 98] width 64 height 5
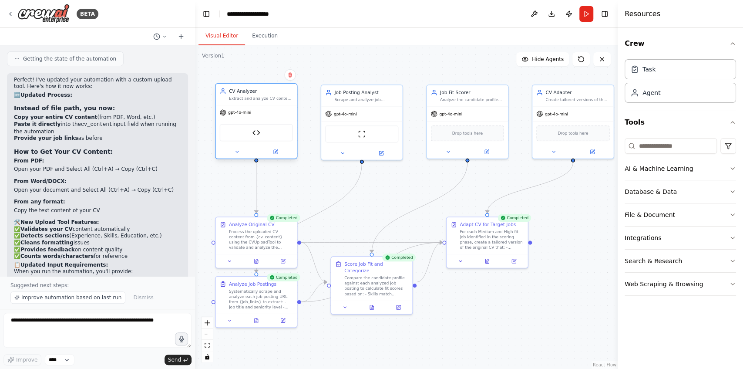
click at [240, 101] on div "Extract and analyze CV content uploaded directly by the user to understand cand…" at bounding box center [261, 98] width 64 height 5
drag, startPoint x: 268, startPoint y: 101, endPoint x: 259, endPoint y: 101, distance: 9.6
click at [259, 101] on div "CV Analyzer Extract and analyze CV content uploaded directly by the user to und…" at bounding box center [256, 94] width 81 height 21
click at [241, 152] on button at bounding box center [237, 152] width 37 height 8
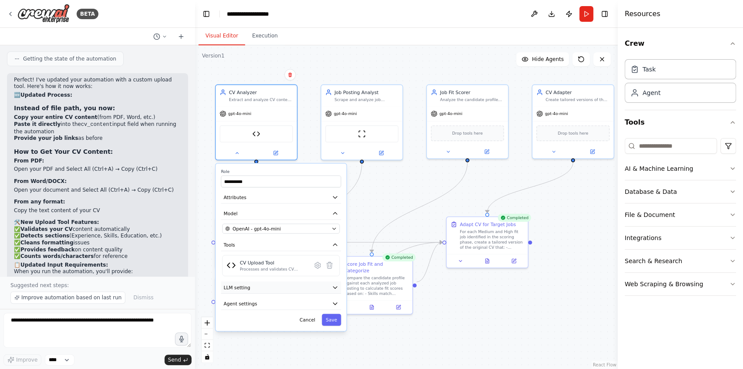
click at [287, 290] on button "LLM setting" at bounding box center [281, 287] width 120 height 12
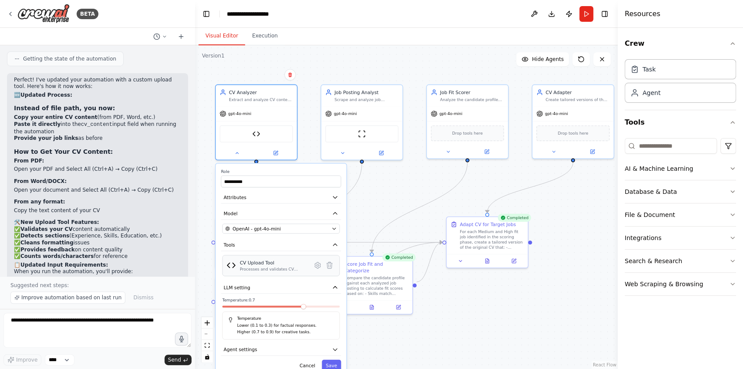
click at [291, 267] on div "Processes and validates CV content by checking for typical CV sections, cleanin…" at bounding box center [274, 269] width 68 height 5
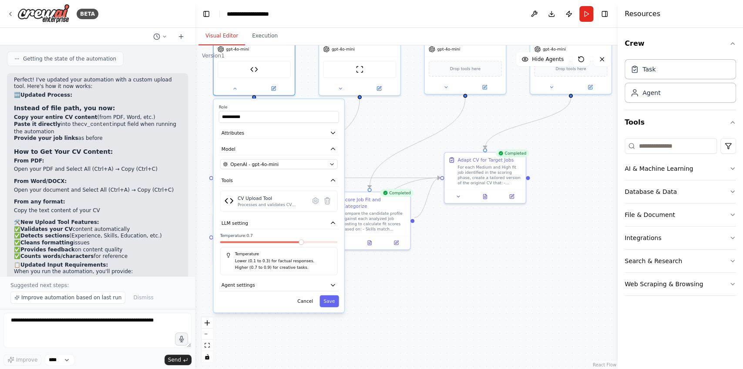
drag, startPoint x: 429, startPoint y: 331, endPoint x: 427, endPoint y: 267, distance: 64.5
click at [427, 267] on div "**********" at bounding box center [406, 207] width 423 height 324
click at [256, 293] on div "**********" at bounding box center [278, 205] width 131 height 213
click at [258, 288] on button "Agent settings" at bounding box center [279, 285] width 120 height 12
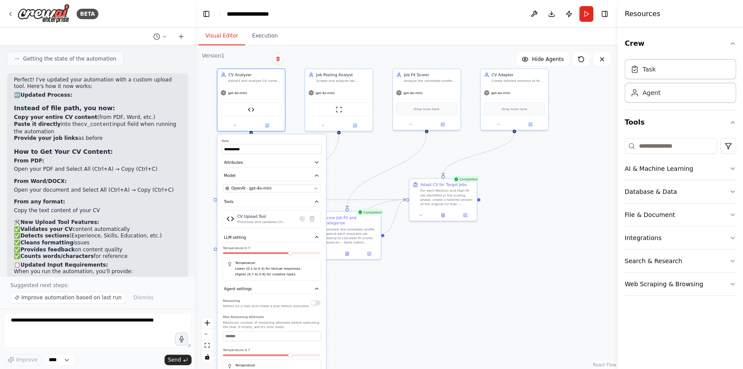
drag, startPoint x: 357, startPoint y: 302, endPoint x: 350, endPoint y: 313, distance: 12.8
click at [350, 313] on div "**********" at bounding box center [406, 207] width 423 height 324
click at [256, 81] on div "Extract and analyze CV content uploaded directly by the user to understand cand…" at bounding box center [255, 80] width 53 height 4
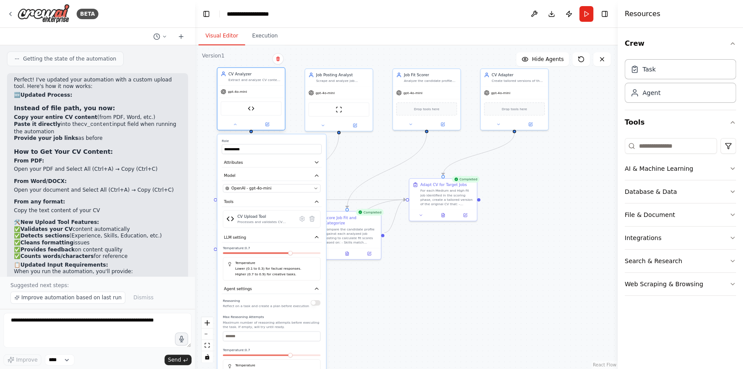
drag, startPoint x: 256, startPoint y: 81, endPoint x: 251, endPoint y: 81, distance: 5.2
click at [251, 81] on div "Extract and analyze CV content uploaded directly by the user to understand cand…" at bounding box center [255, 80] width 53 height 4
click at [243, 154] on div "**********" at bounding box center [271, 320] width 108 height 373
click at [246, 152] on input "**********" at bounding box center [272, 149] width 100 height 10
click at [265, 174] on button "Model" at bounding box center [272, 176] width 100 height 10
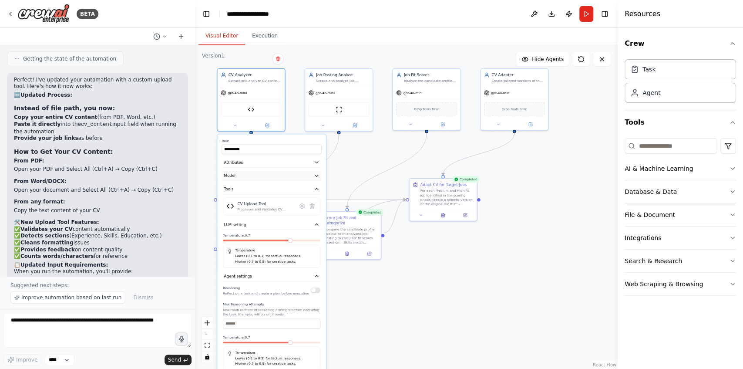
click at [265, 174] on button "Model" at bounding box center [272, 176] width 100 height 10
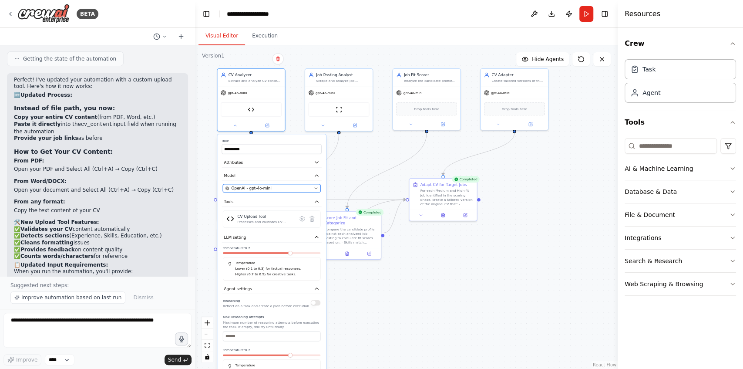
click at [300, 188] on div "OpenAI - gpt-4o-mini" at bounding box center [269, 189] width 86 height 6
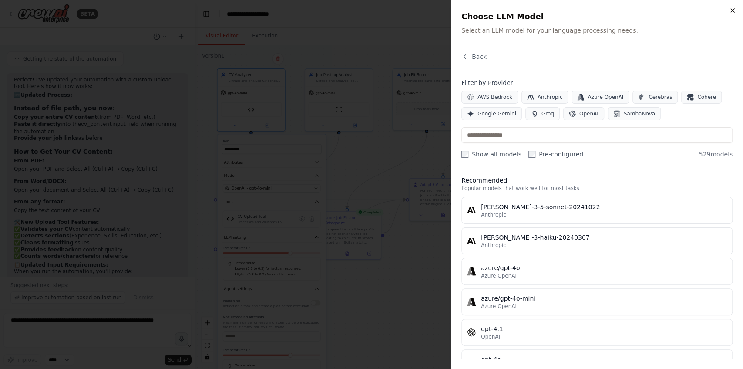
click at [731, 13] on icon "button" at bounding box center [732, 10] width 7 height 7
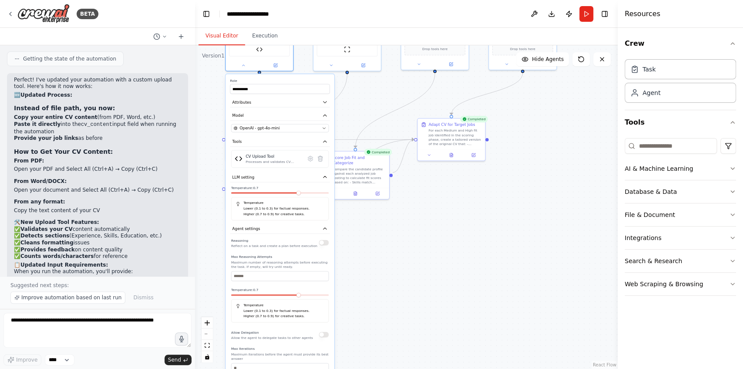
drag, startPoint x: 357, startPoint y: 282, endPoint x: 365, endPoint y: 222, distance: 60.7
click at [365, 222] on div "**********" at bounding box center [406, 207] width 423 height 324
click at [312, 159] on icon at bounding box center [310, 158] width 5 height 5
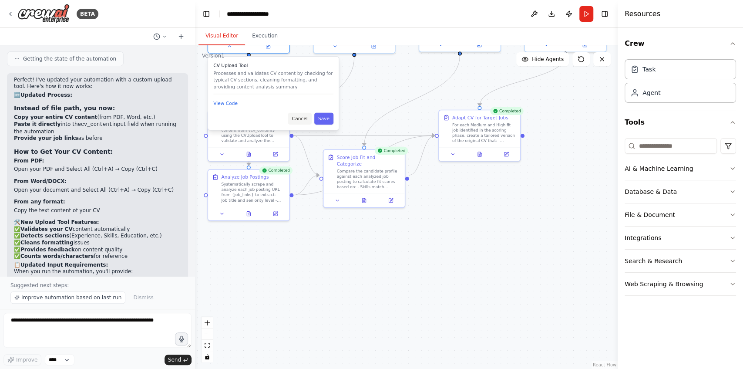
click at [298, 122] on button "Cancel" at bounding box center [300, 119] width 24 height 12
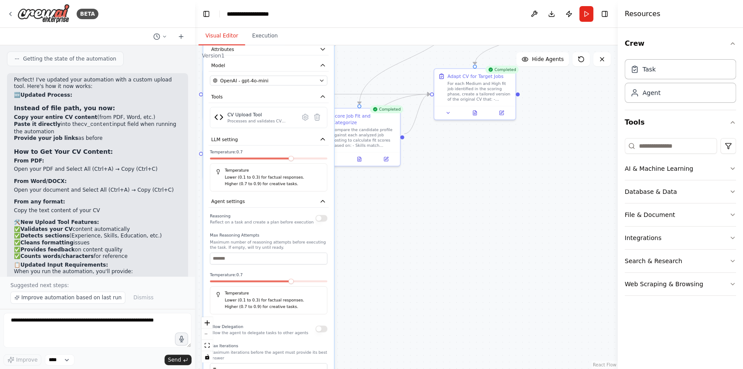
drag, startPoint x: 363, startPoint y: 269, endPoint x: 358, endPoint y: 228, distance: 41.6
click at [358, 228] on div "**********" at bounding box center [406, 207] width 423 height 324
click at [246, 176] on p "Lower (0.1 to 0.3) for factual responses." at bounding box center [273, 177] width 97 height 7
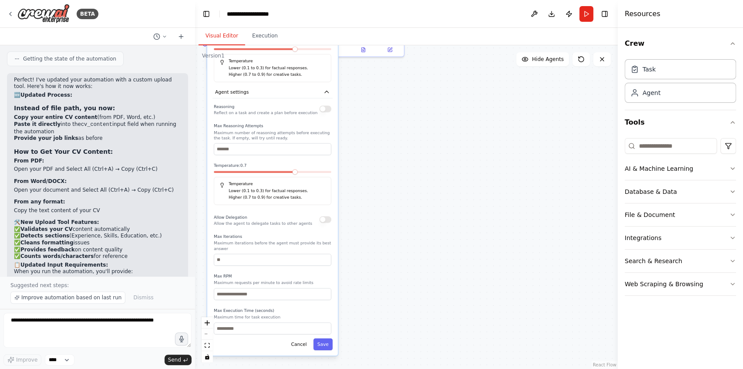
drag, startPoint x: 348, startPoint y: 277, endPoint x: 351, endPoint y: 167, distance: 109.4
click at [351, 167] on div "**********" at bounding box center [406, 207] width 423 height 324
click at [304, 340] on button "Cancel" at bounding box center [299, 344] width 24 height 12
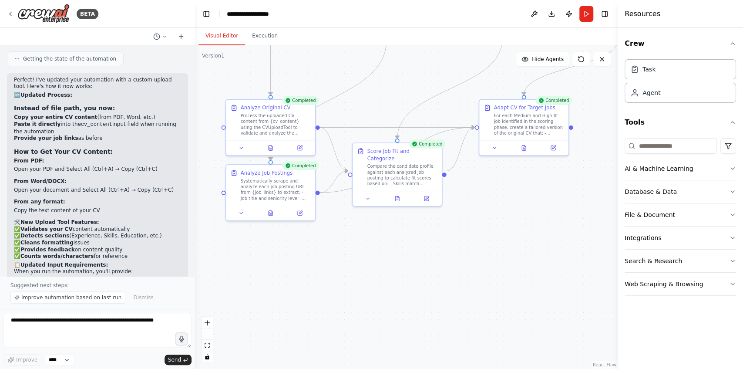
drag, startPoint x: 295, startPoint y: 178, endPoint x: 328, endPoint y: 357, distance: 182.0
click at [328, 357] on div ".deletable-edge-delete-btn { width: 20px; height: 20px; border: 0px solid #ffff…" at bounding box center [406, 207] width 423 height 324
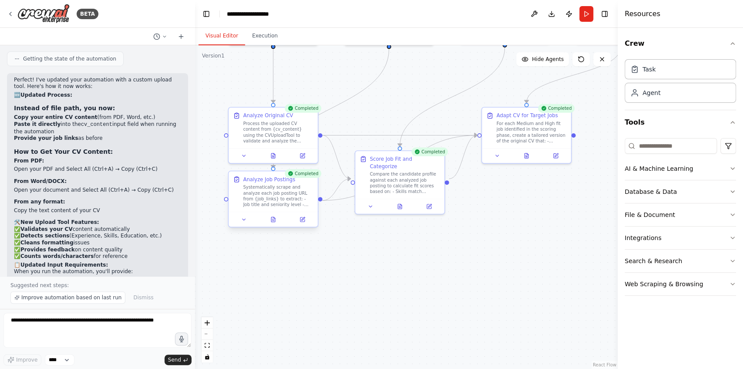
click at [276, 224] on div at bounding box center [273, 219] width 89 height 15
click at [275, 220] on icon at bounding box center [273, 219] width 4 height 5
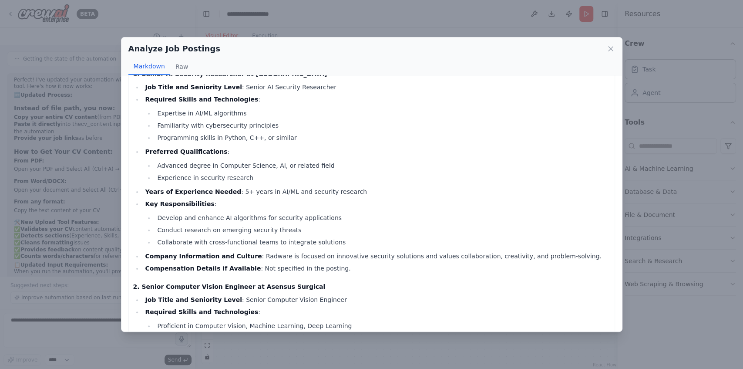
scroll to position [0, 0]
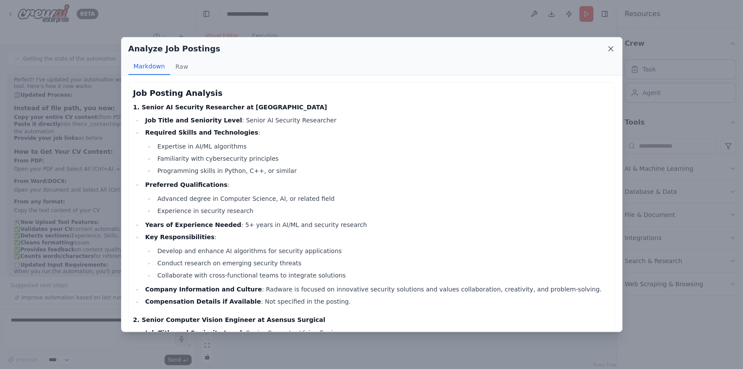
click at [615, 49] on icon at bounding box center [611, 48] width 9 height 9
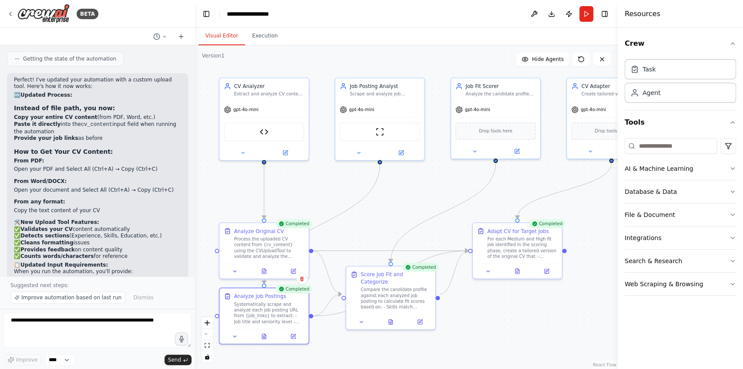
drag, startPoint x: 391, startPoint y: 115, endPoint x: 382, endPoint y: 230, distance: 115.8
click at [382, 230] on div ".deletable-edge-delete-btn { width: 20px; height: 20px; border: 0px solid #ffff…" at bounding box center [406, 207] width 423 height 324
click at [288, 152] on button at bounding box center [285, 151] width 41 height 9
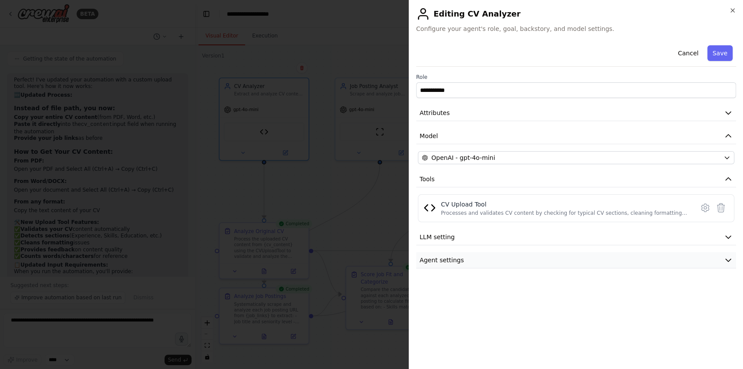
click at [702, 256] on button "Agent settings" at bounding box center [576, 260] width 320 height 16
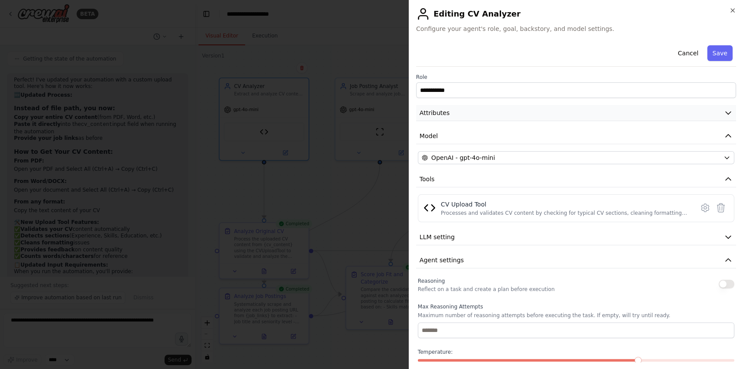
click at [720, 117] on button "Attributes" at bounding box center [576, 113] width 320 height 16
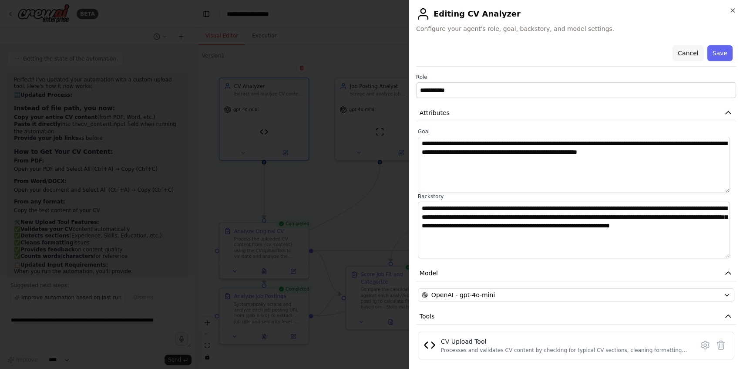
click at [677, 53] on button "Cancel" at bounding box center [688, 53] width 31 height 16
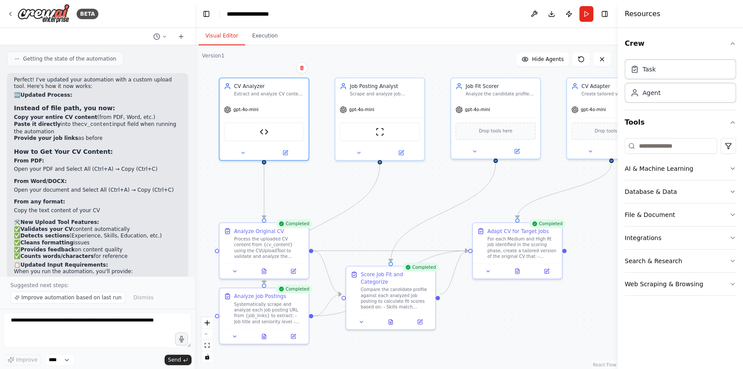
click at [549, 36] on div "Visual Editor Execution" at bounding box center [406, 36] width 423 height 17
click at [553, 17] on button "Download" at bounding box center [552, 14] width 14 height 16
